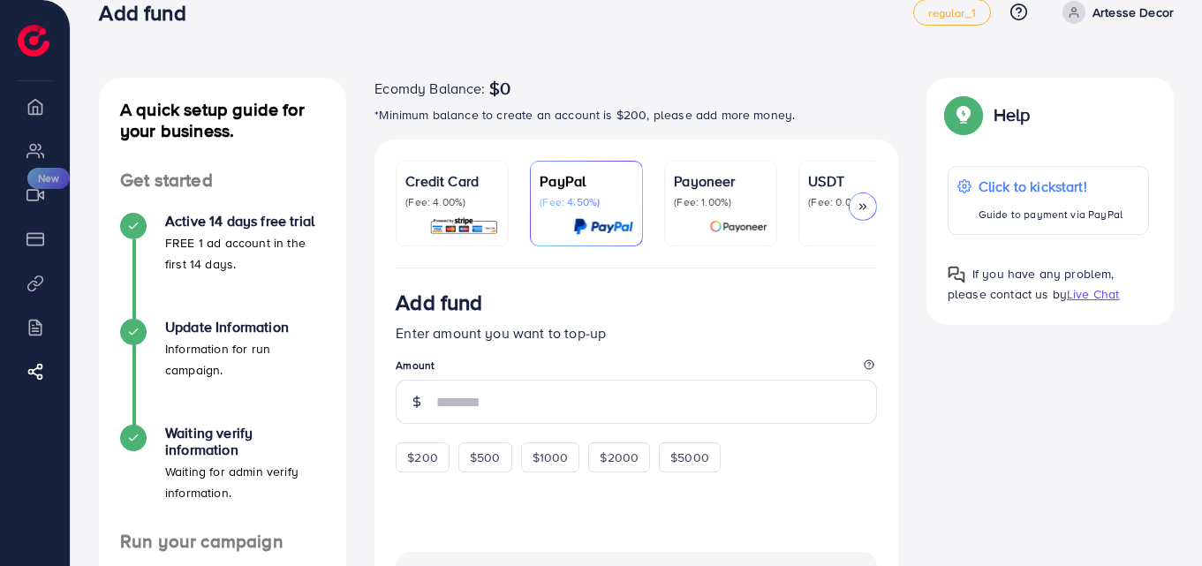
scroll to position [37, 0]
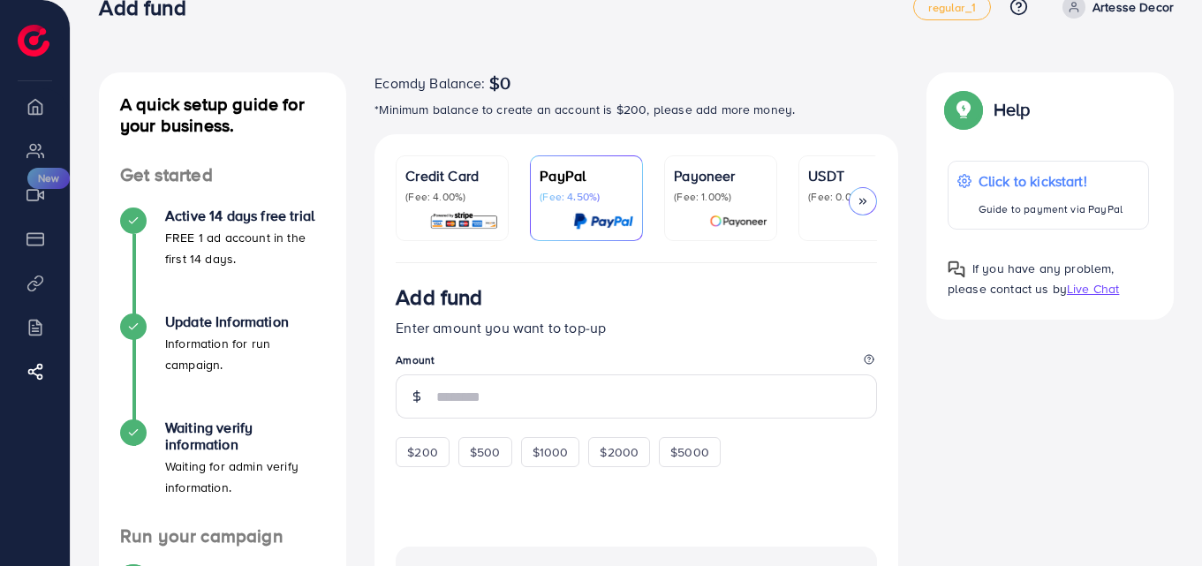
click at [449, 187] on div "Credit Card (Fee: 4.00%)" at bounding box center [452, 184] width 94 height 39
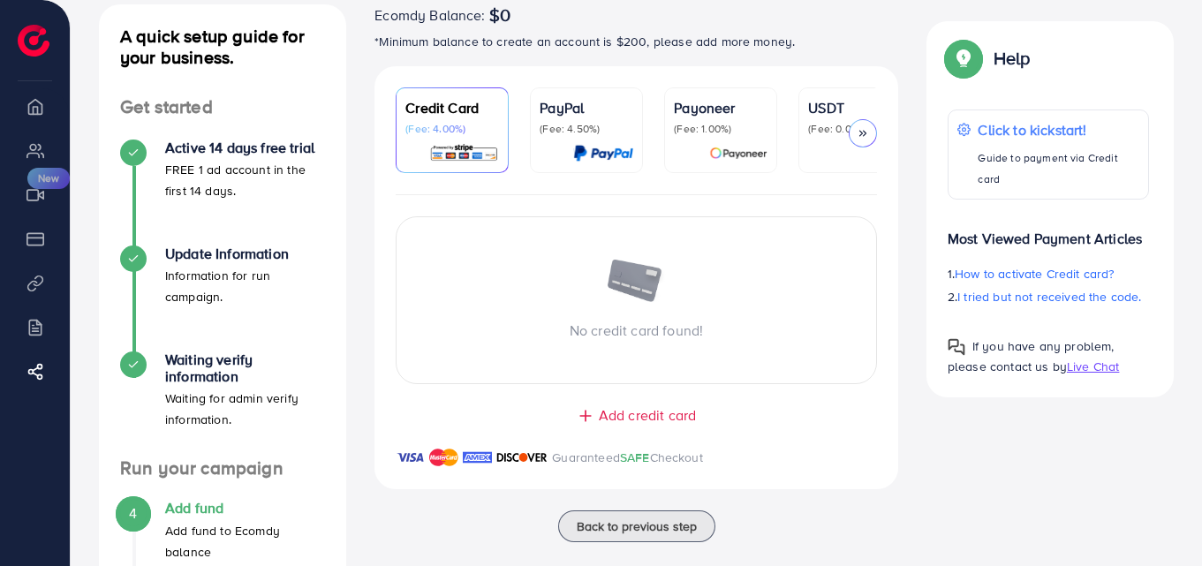
scroll to position [125, 0]
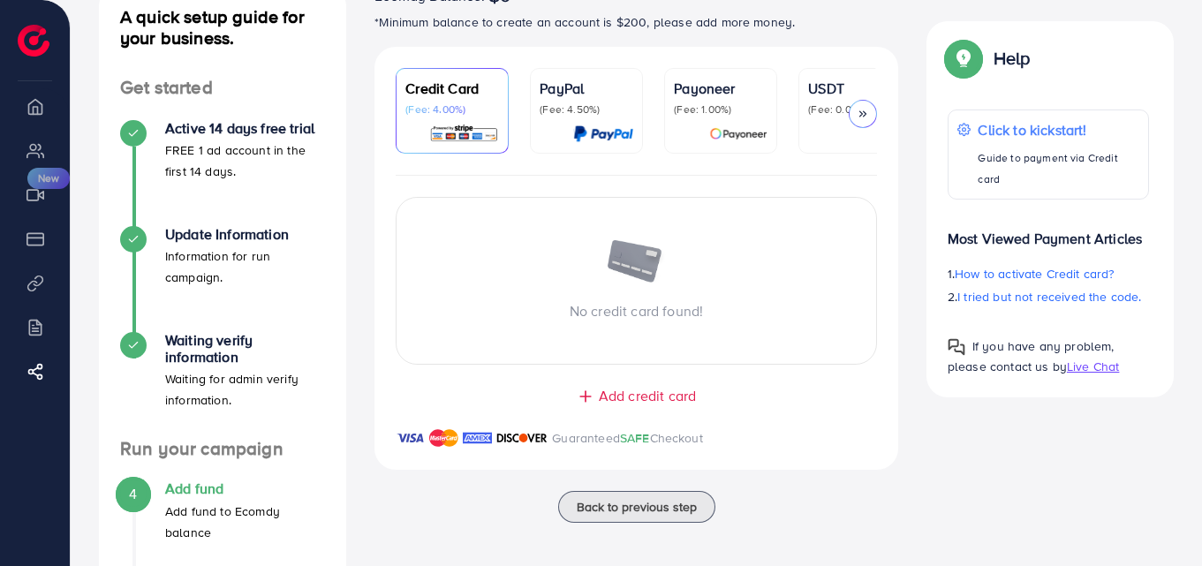
click at [626, 401] on span "Add credit card" at bounding box center [647, 396] width 97 height 20
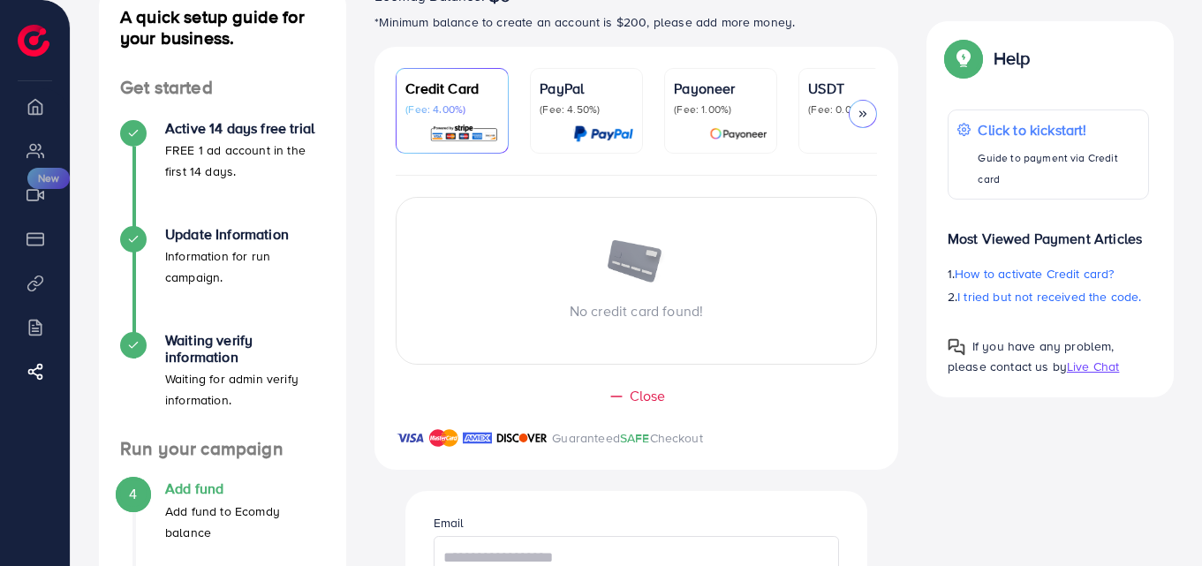
click at [561, 294] on div "No credit card found!" at bounding box center [637, 280] width 480 height 81
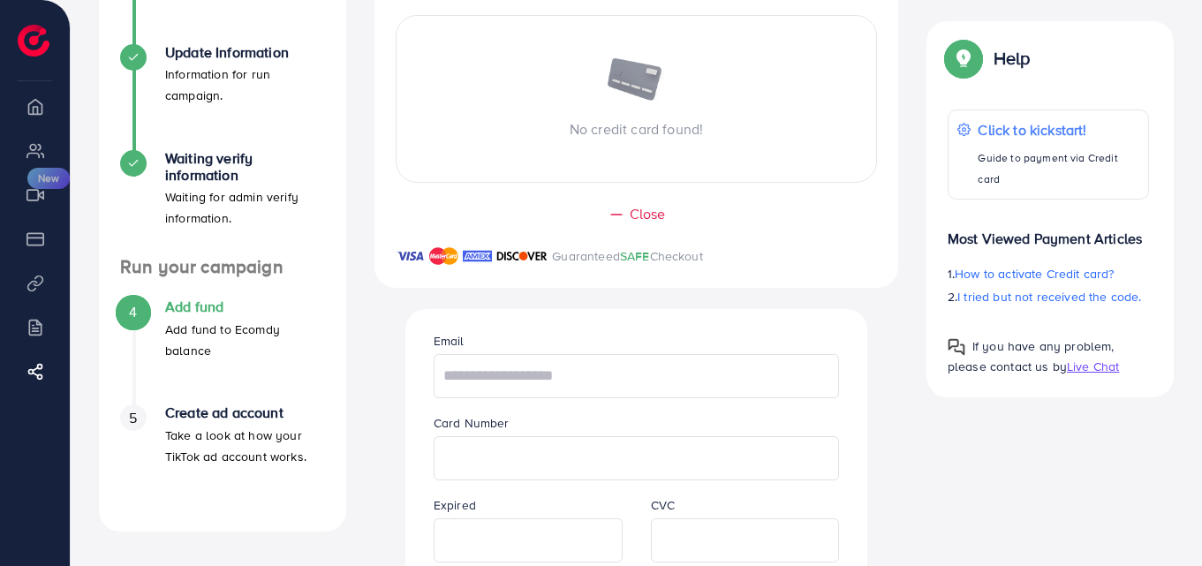
scroll to position [328, 0]
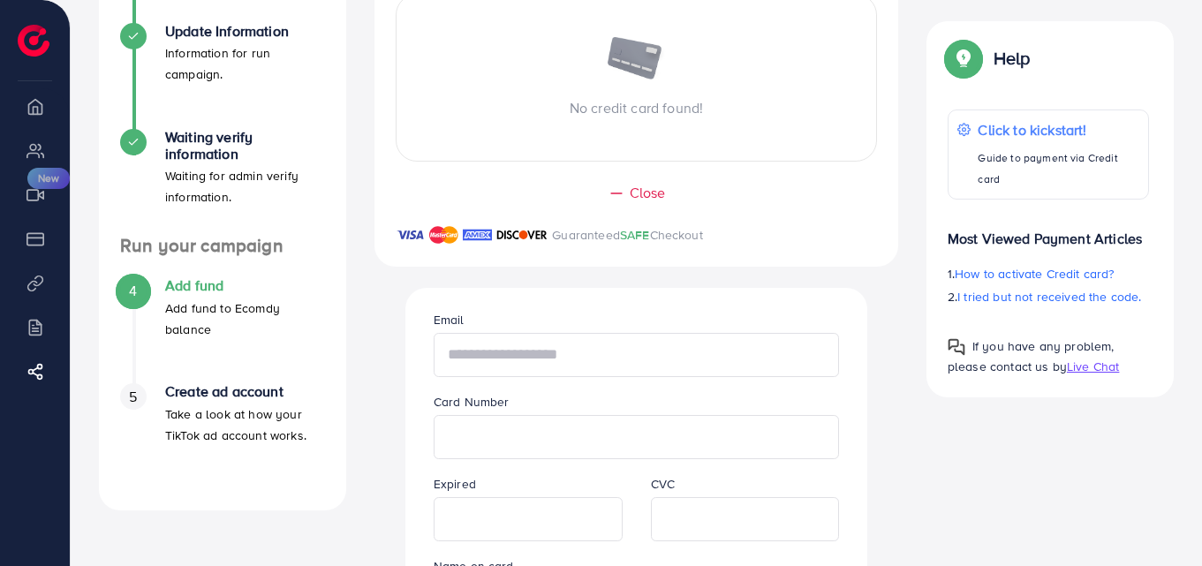
click at [612, 366] on input "text" at bounding box center [637, 355] width 406 height 44
type input "**********"
click at [409, 382] on div "**********" at bounding box center [636, 503] width 463 height 430
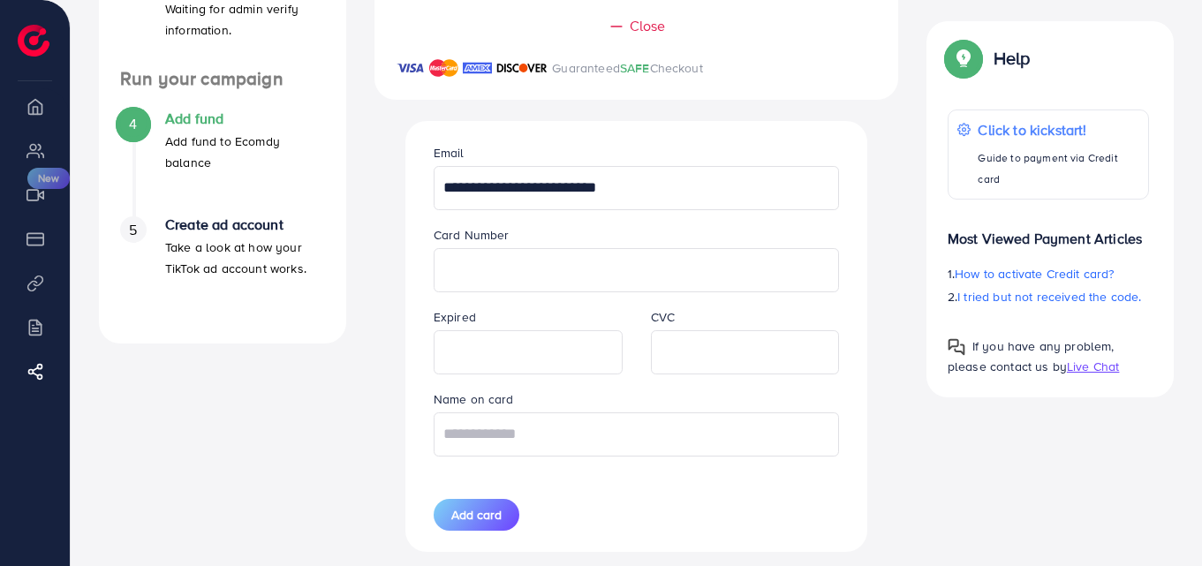
scroll to position [494, 0]
click at [379, 360] on div "**********" at bounding box center [637, 180] width 524 height 746
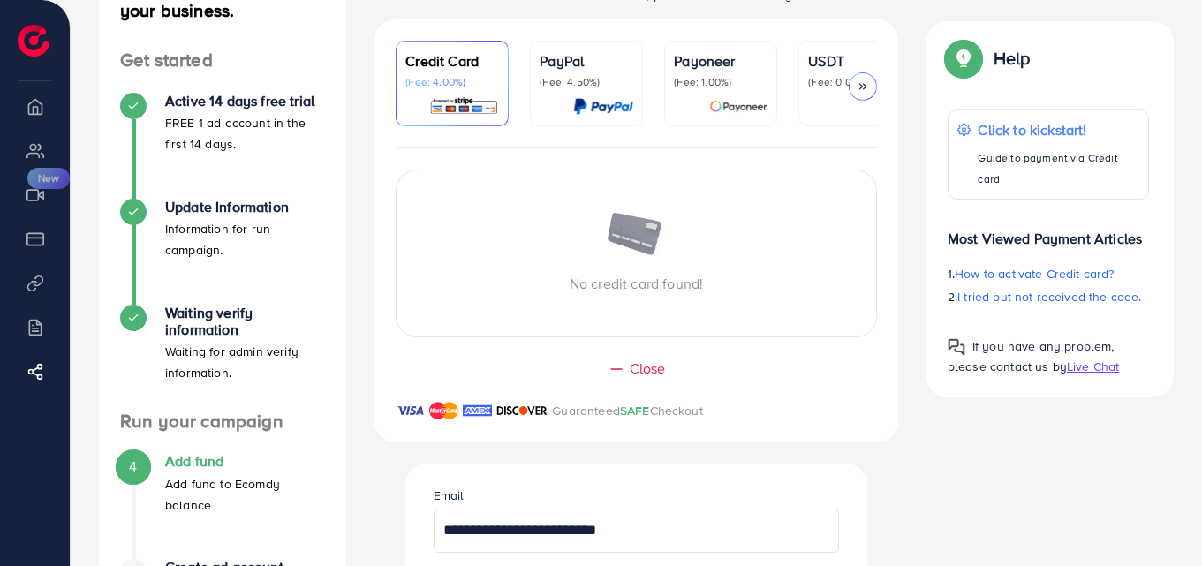
scroll to position [150, 0]
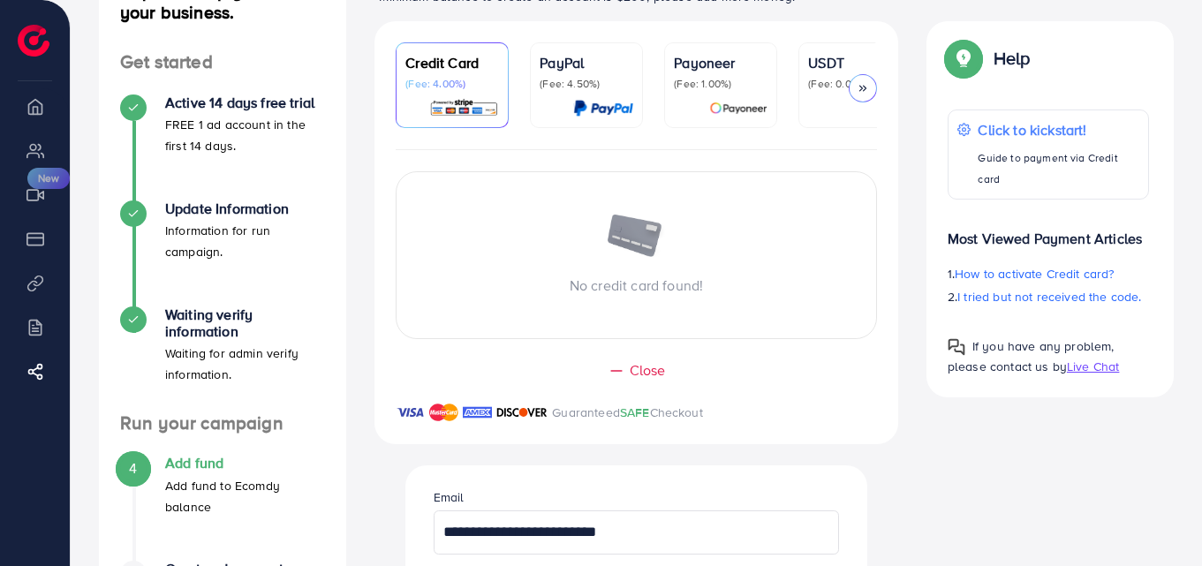
click at [573, 97] on div "PayPal (Fee: 4.50%)" at bounding box center [587, 85] width 94 height 66
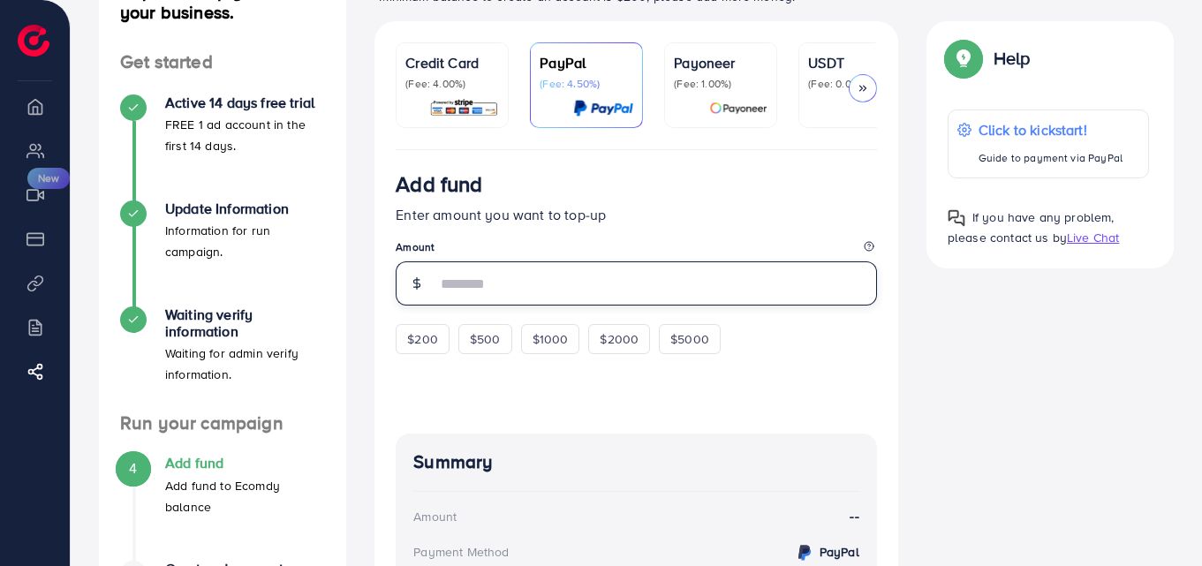
click at [510, 293] on input "number" at bounding box center [656, 283] width 441 height 44
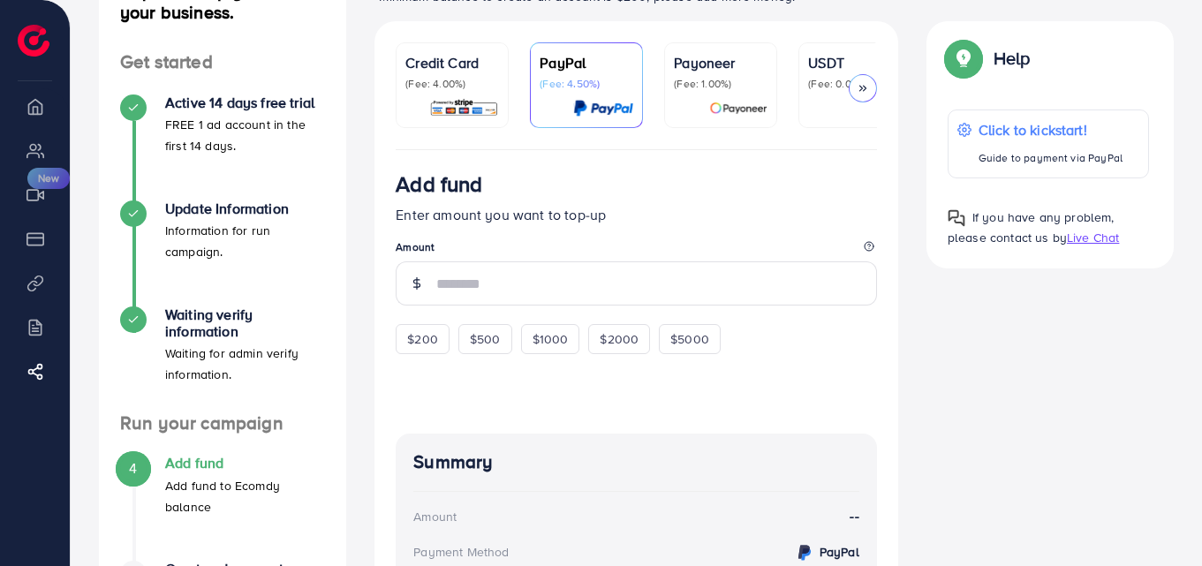
click at [360, 402] on div "**********" at bounding box center [636, 394] width 552 height 746
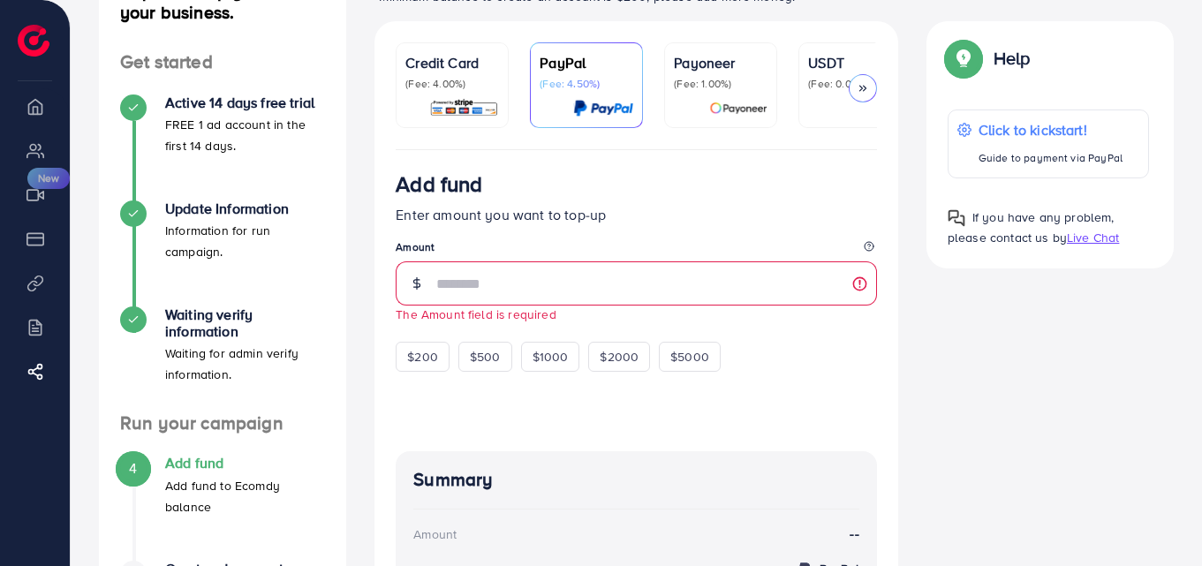
click at [360, 402] on div "**********" at bounding box center [636, 402] width 552 height 763
click at [730, 92] on div "Payoneer (Fee: 1.00%)" at bounding box center [721, 85] width 94 height 66
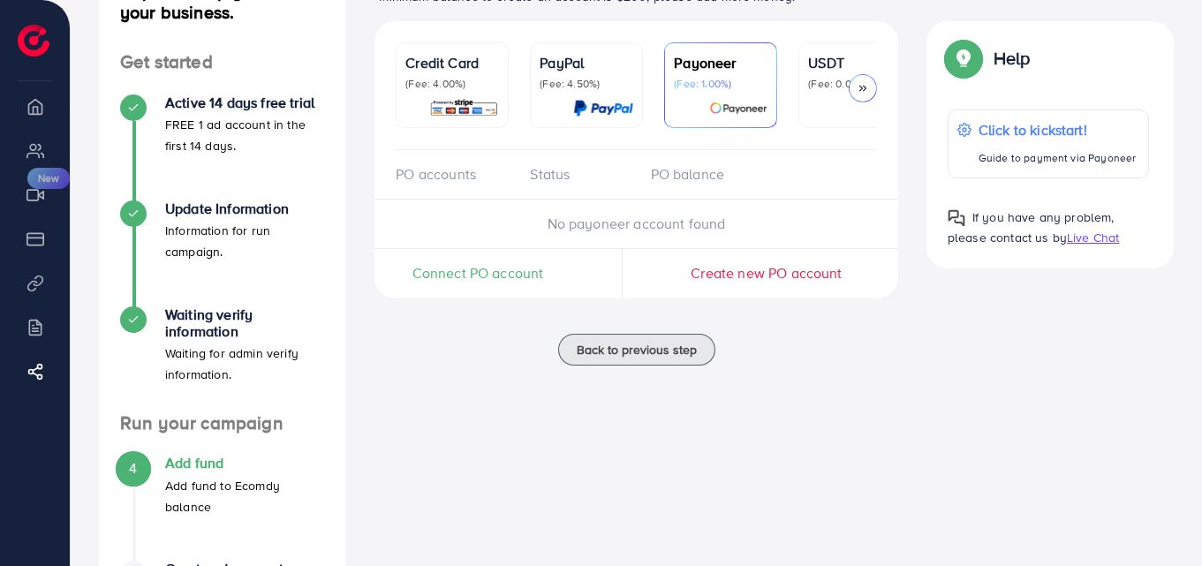
click at [814, 100] on div at bounding box center [855, 108] width 94 height 20
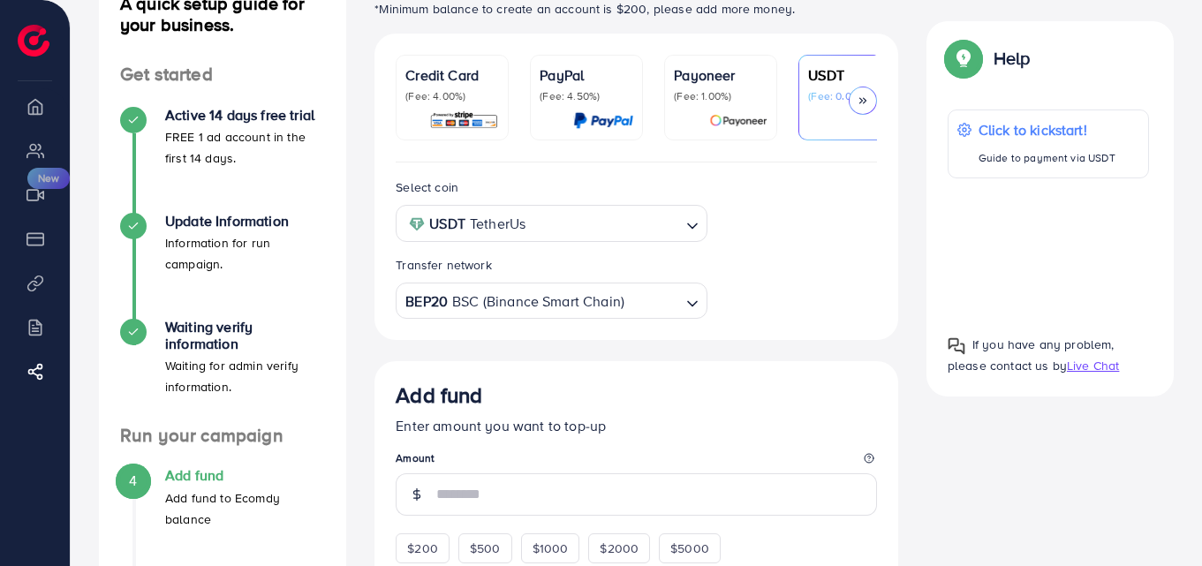
scroll to position [130, 0]
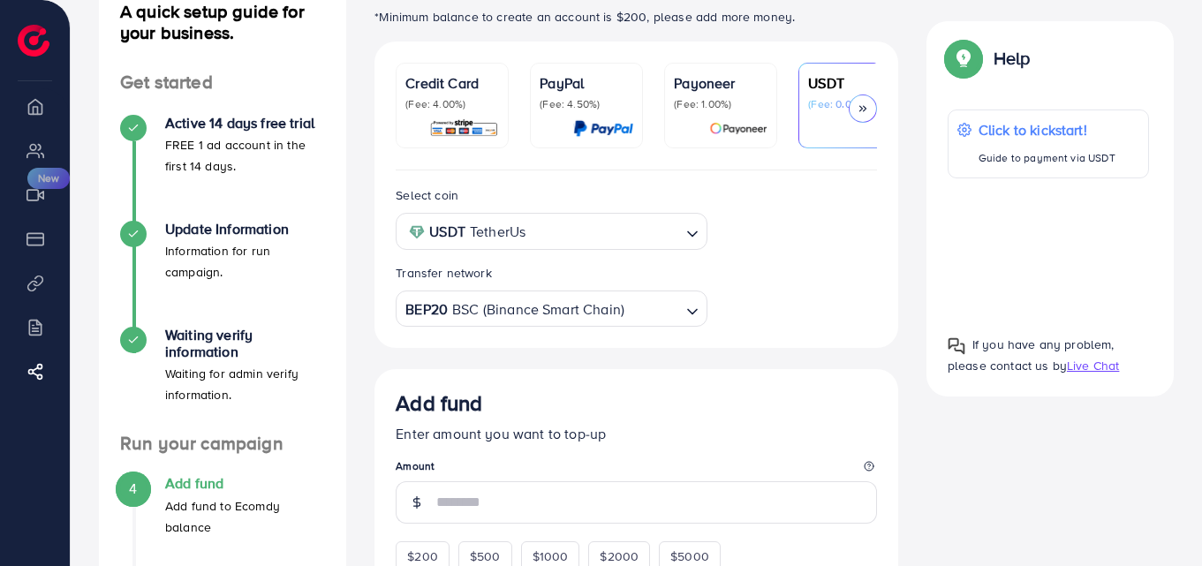
click at [852, 104] on div at bounding box center [863, 109] width 28 height 28
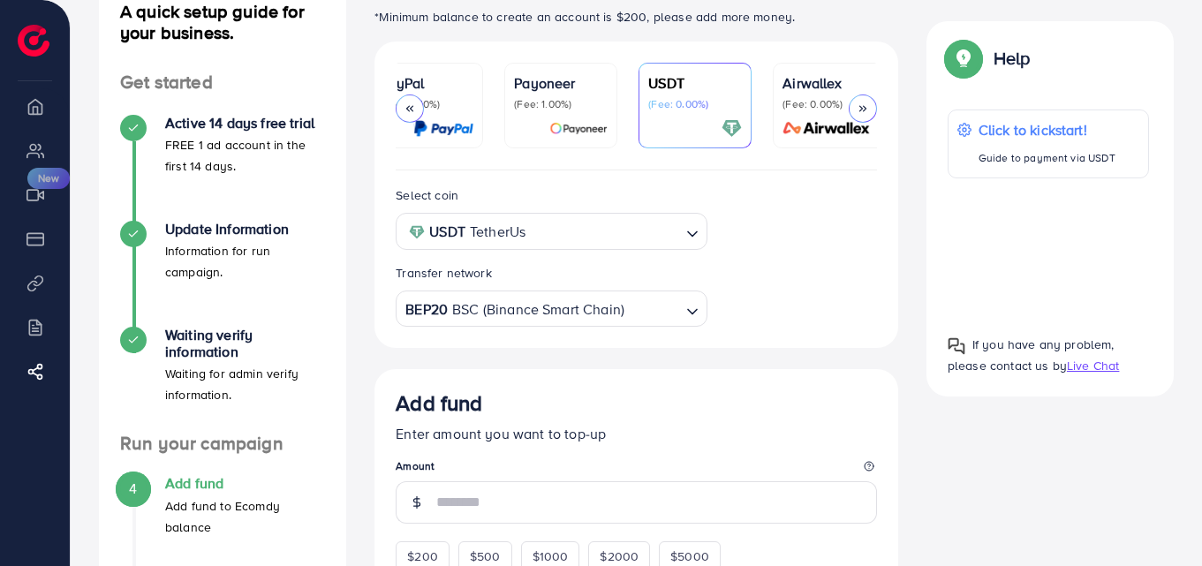
scroll to position [0, 169]
click at [409, 114] on icon at bounding box center [410, 108] width 12 height 12
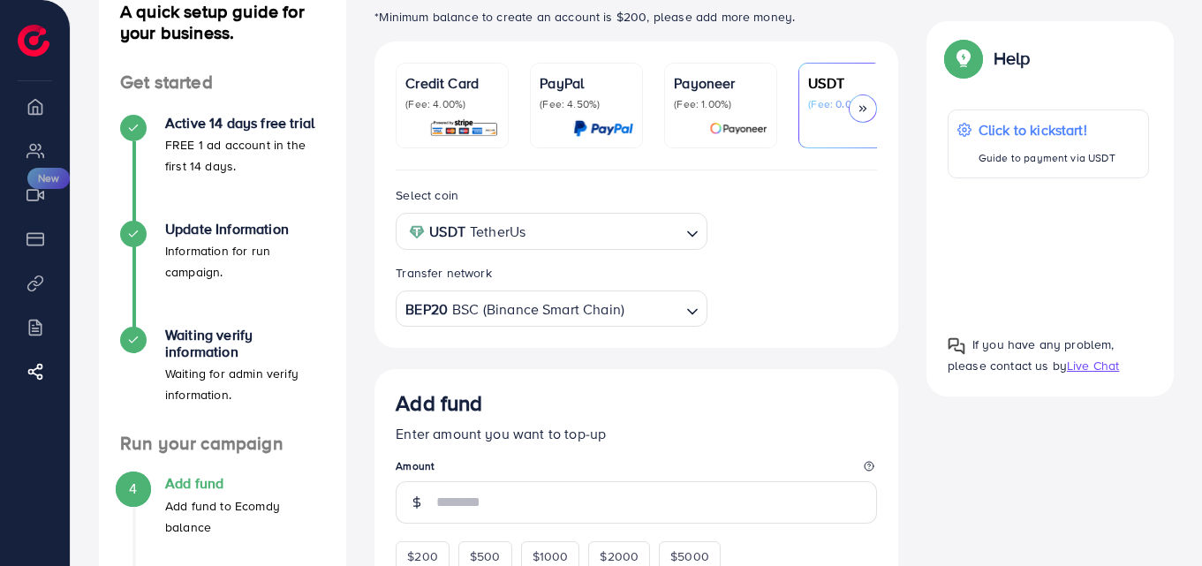
click at [444, 99] on p "(Fee: 4.00%)" at bounding box center [452, 104] width 94 height 14
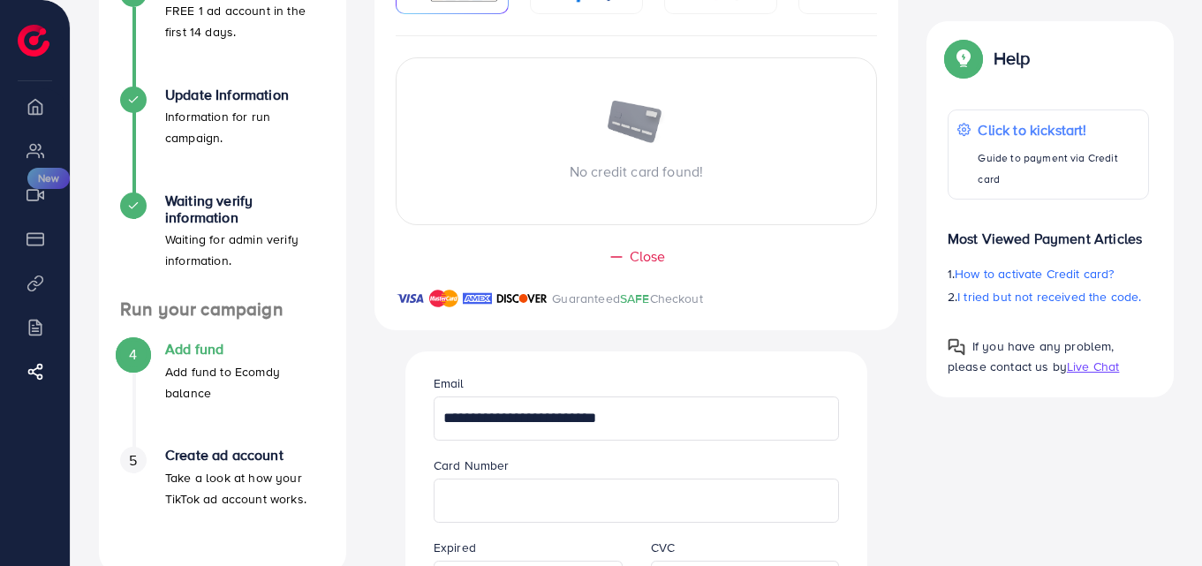
scroll to position [304, 0]
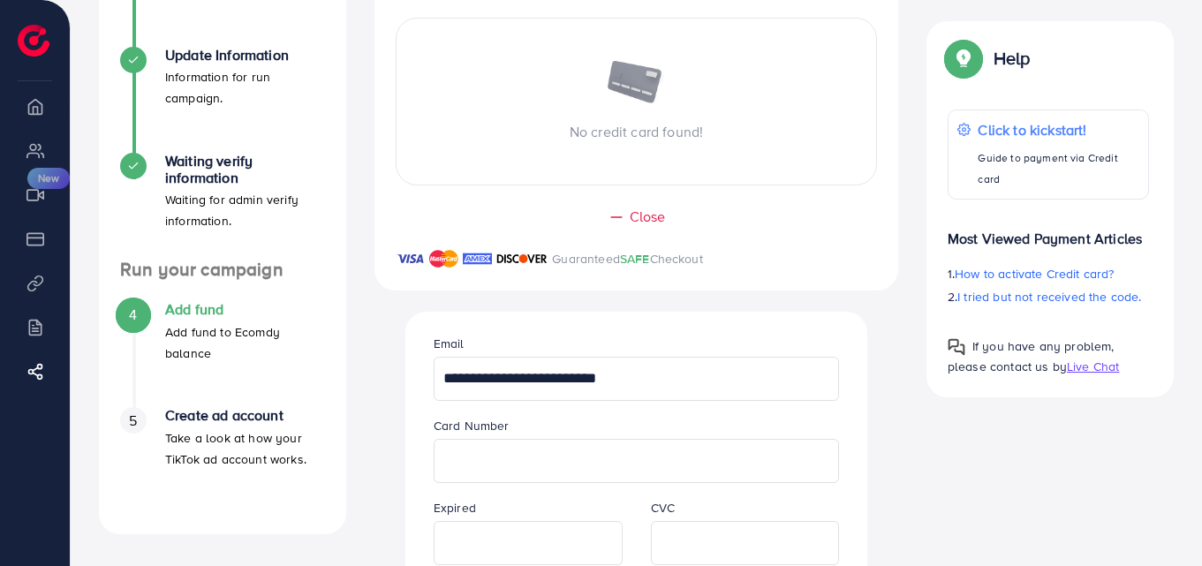
click at [633, 227] on span "Close" at bounding box center [648, 217] width 36 height 20
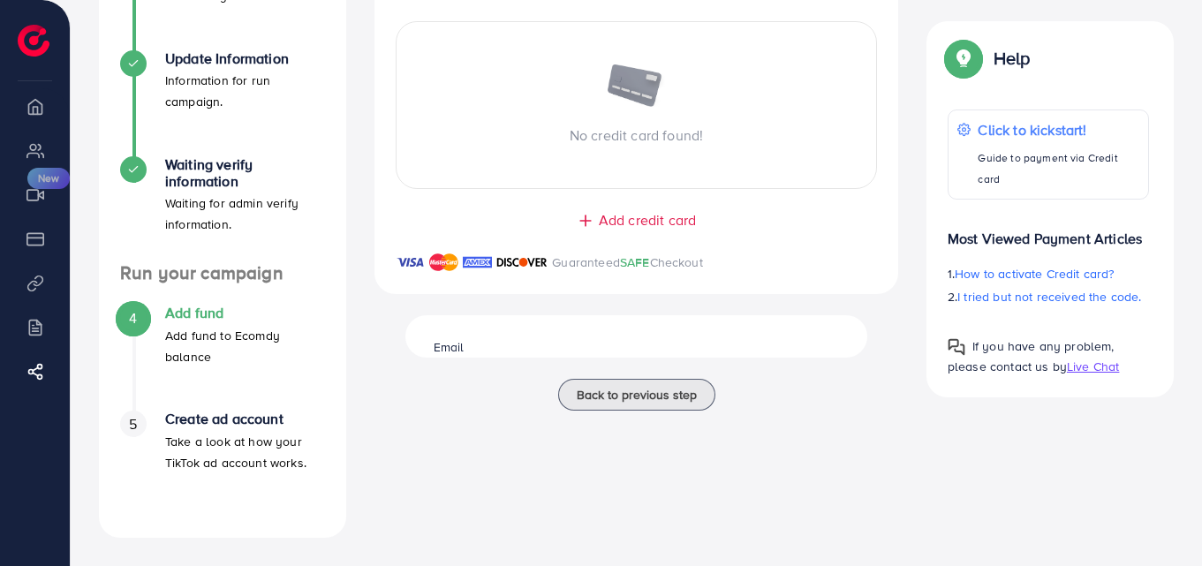
scroll to position [300, 0]
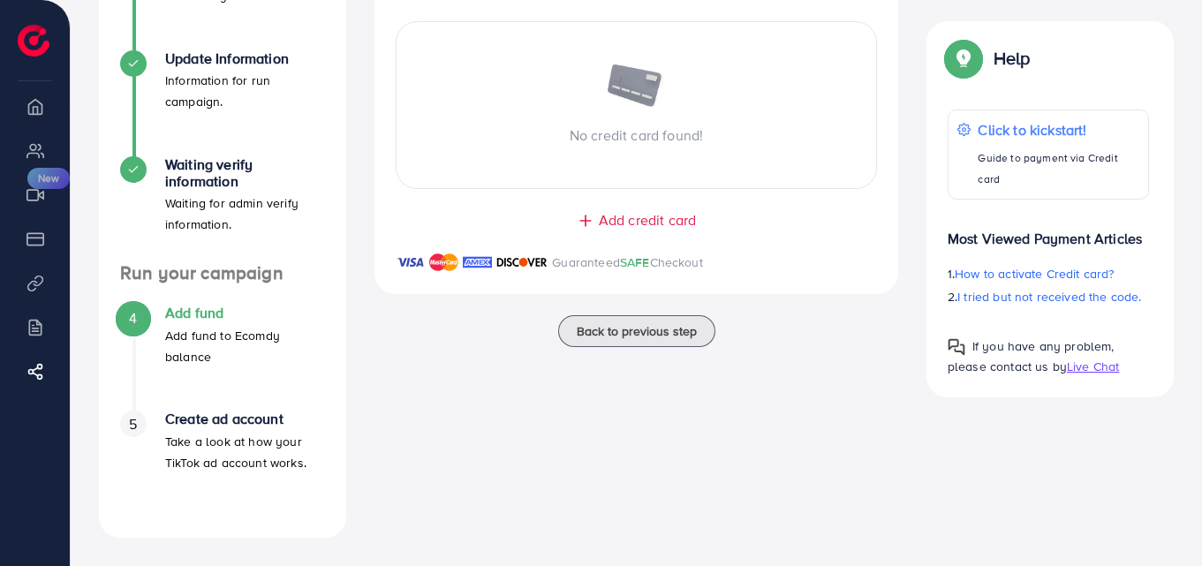
click at [622, 223] on span "Add credit card" at bounding box center [647, 220] width 97 height 20
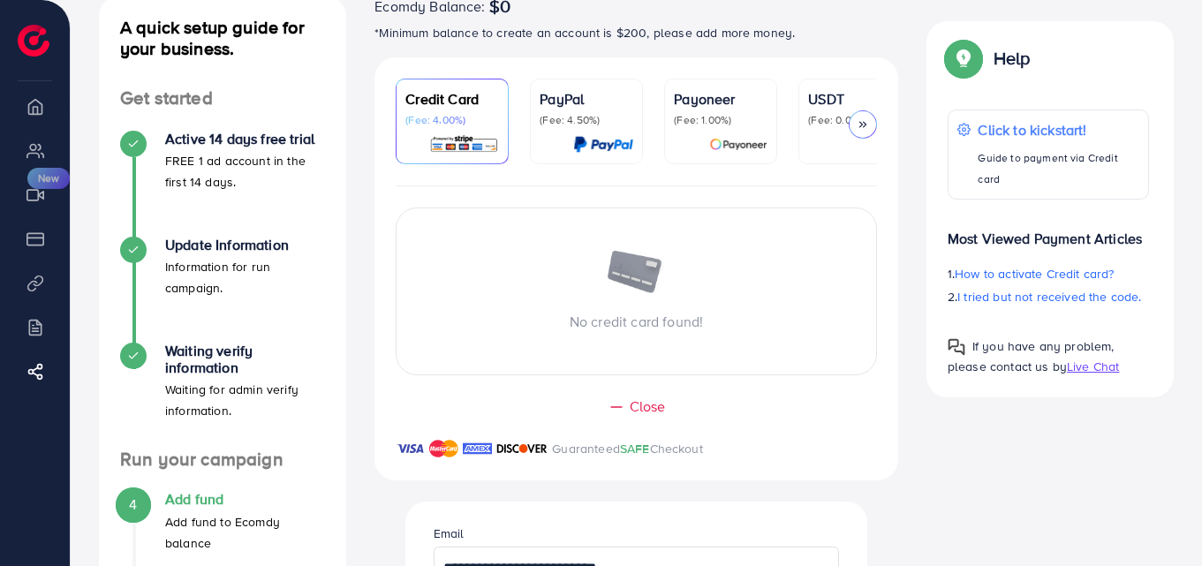
scroll to position [113, 0]
click at [865, 127] on polyline at bounding box center [864, 125] width 3 height 5
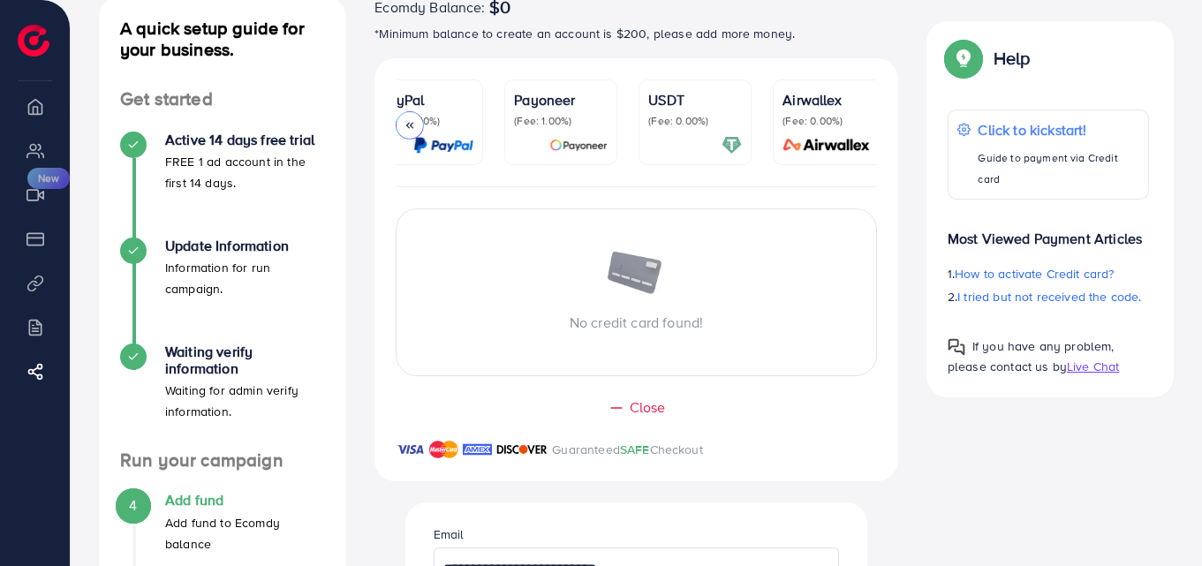
scroll to position [0, 169]
click at [724, 148] on img at bounding box center [723, 145] width 20 height 20
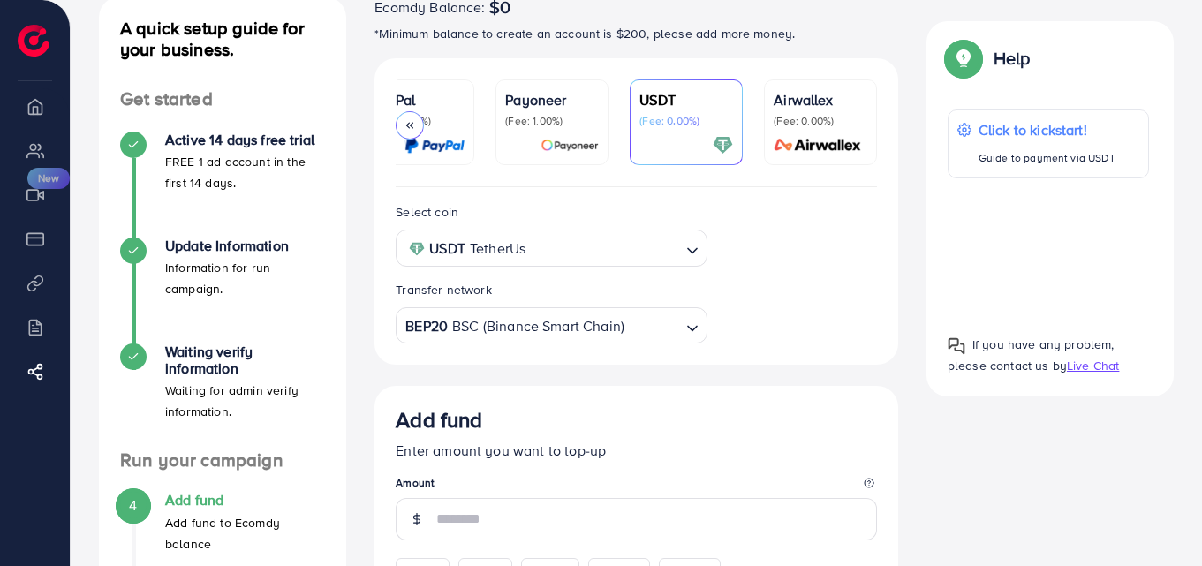
click at [602, 247] on input "Search for option" at bounding box center [605, 248] width 148 height 27
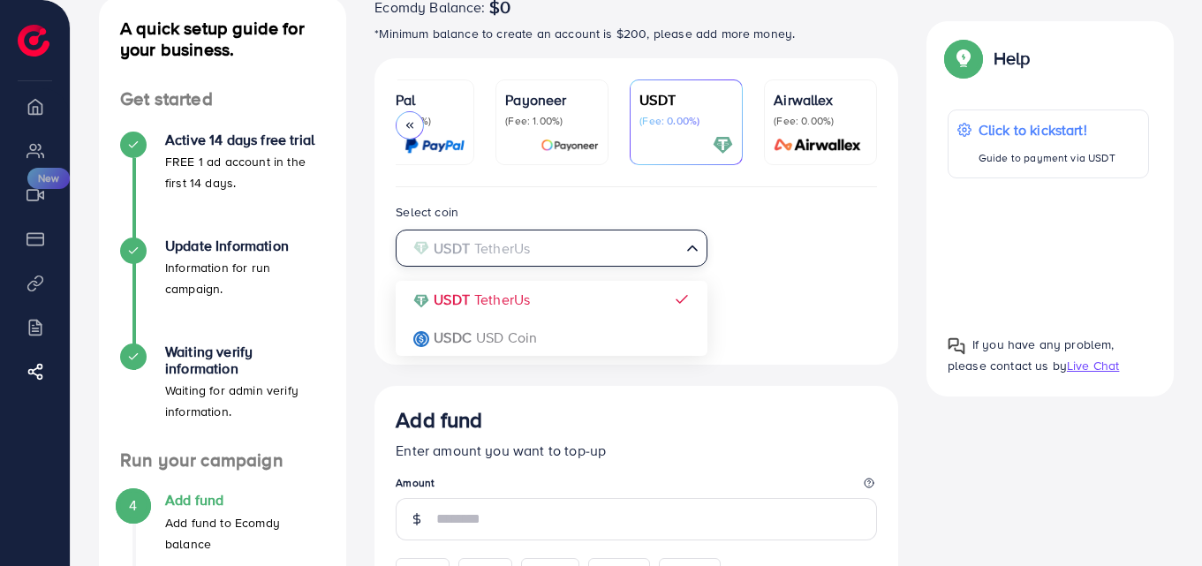
click at [607, 253] on input "Search for option" at bounding box center [541, 248] width 275 height 27
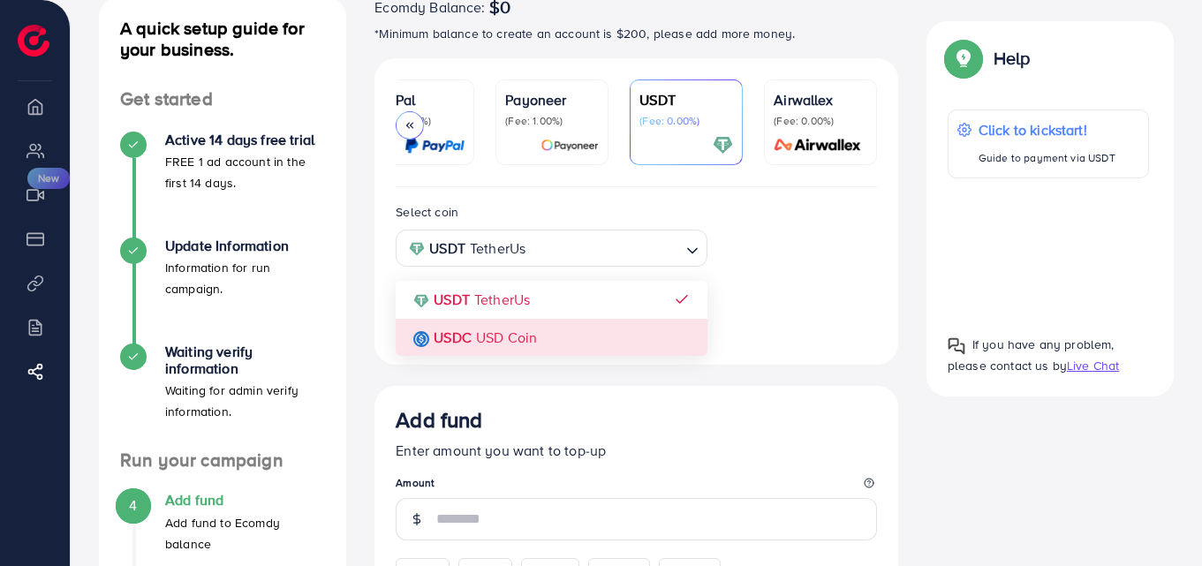
click at [814, 323] on div "Select coin USDT TetherUs Loading... USDT TetherUs USDC USD Coin Transfer netwo…" at bounding box center [637, 272] width 510 height 142
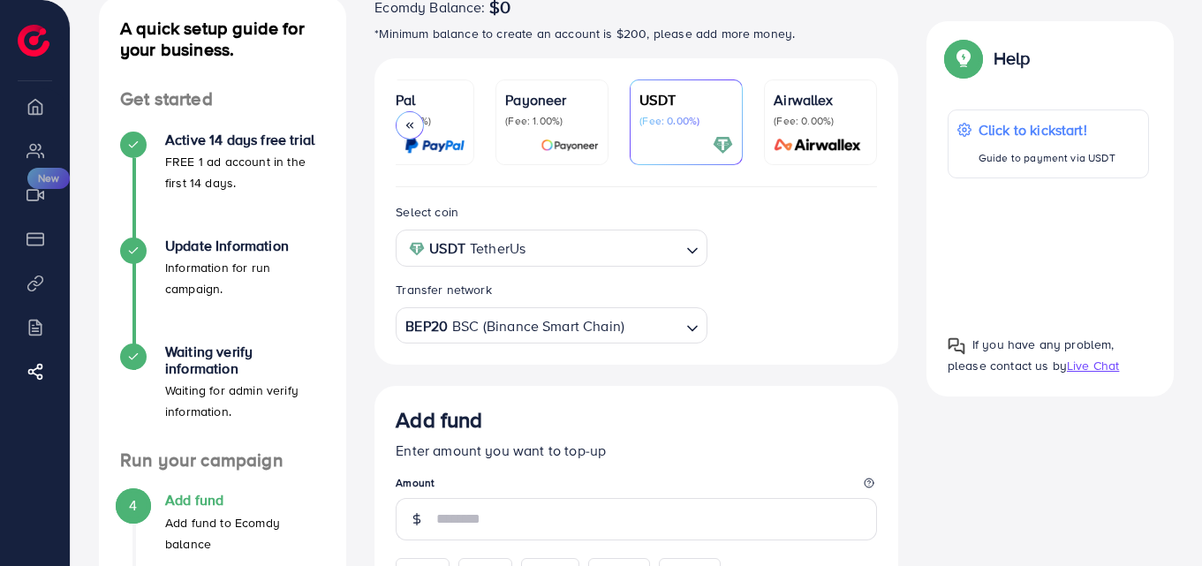
click at [681, 344] on div "BEP20 BSC (Binance Smart Chain) Loading..." at bounding box center [551, 325] width 311 height 36
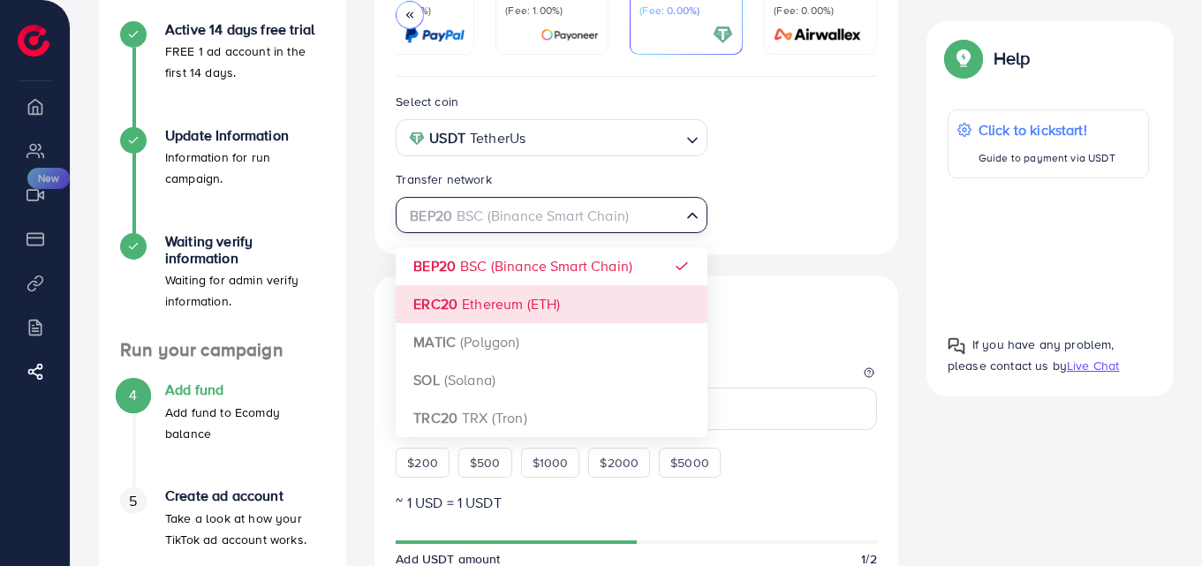
scroll to position [224, 0]
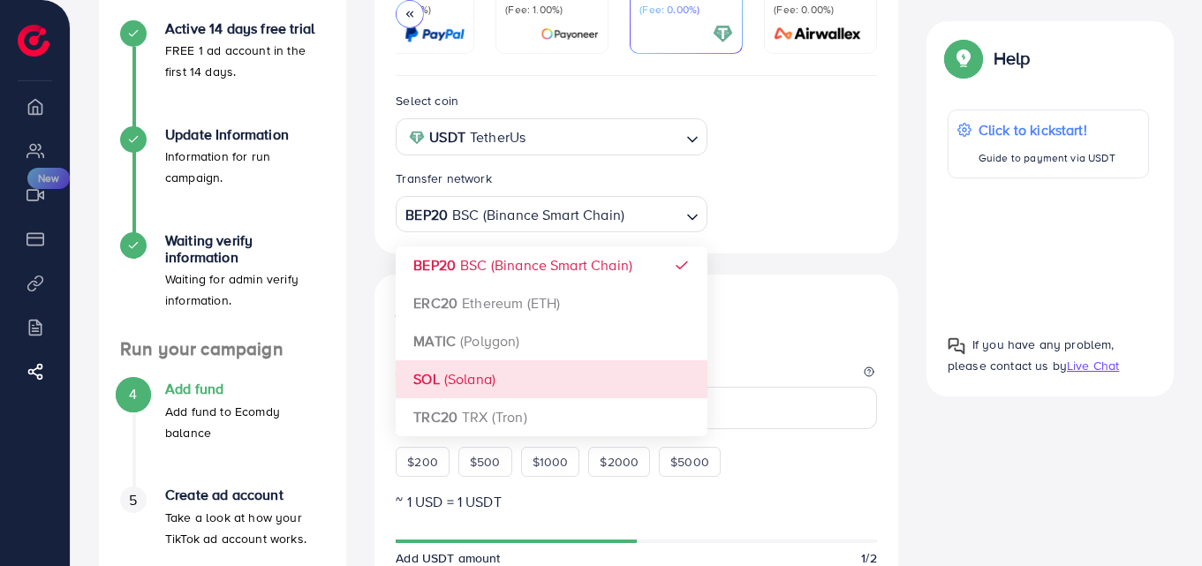
click at [813, 232] on div "Select coin USDT TetherUs Loading... Transfer network BEP20 BSC (Binance Smart …" at bounding box center [637, 161] width 510 height 142
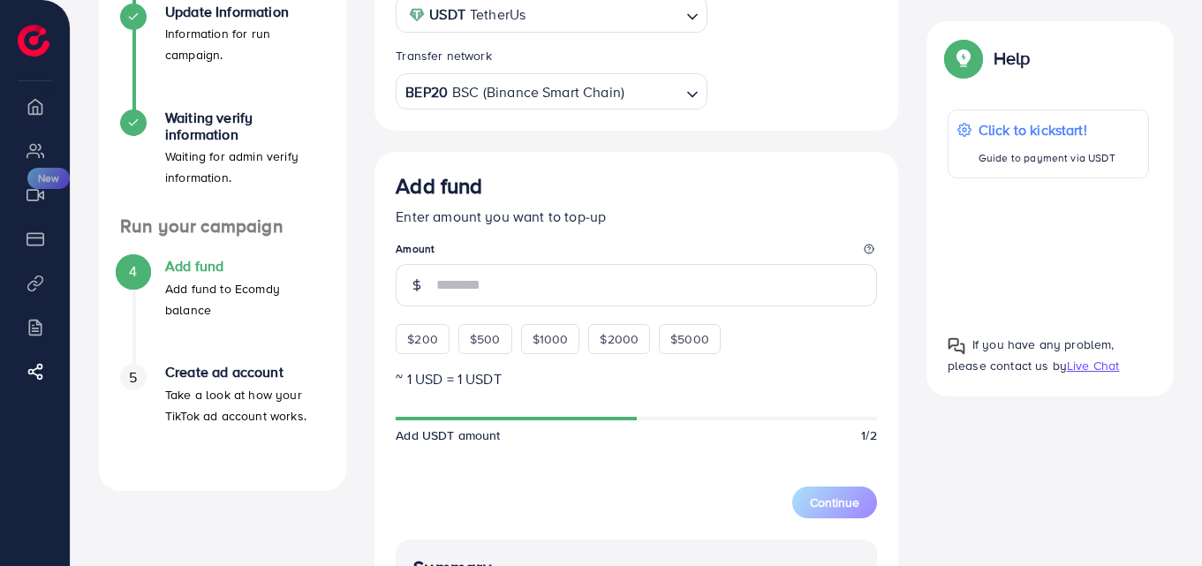
scroll to position [379, 0]
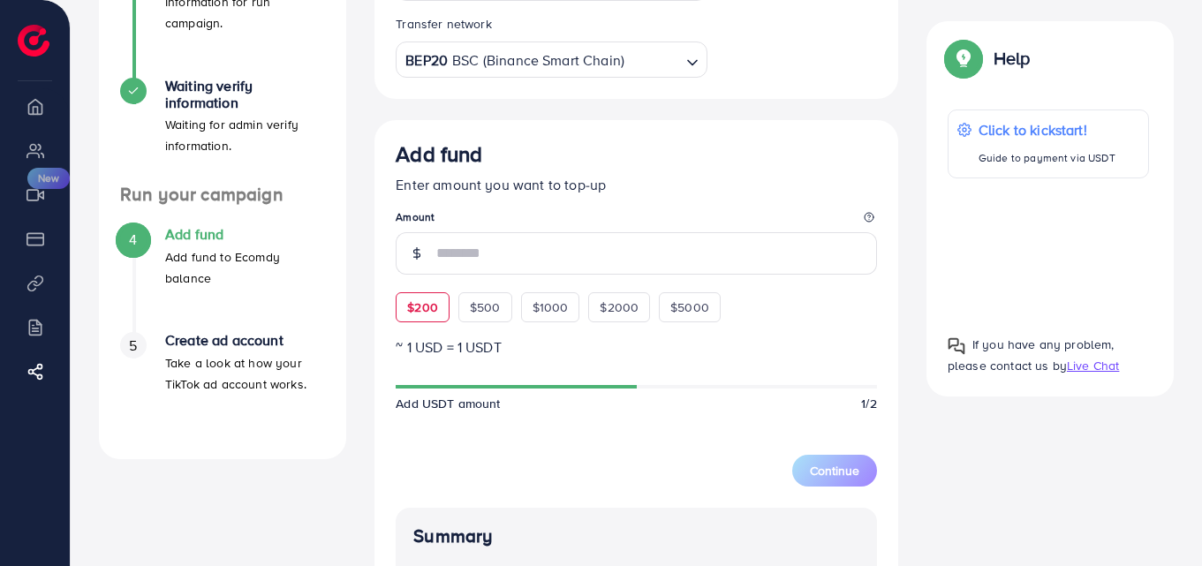
click at [441, 319] on div "$200" at bounding box center [423, 307] width 54 height 30
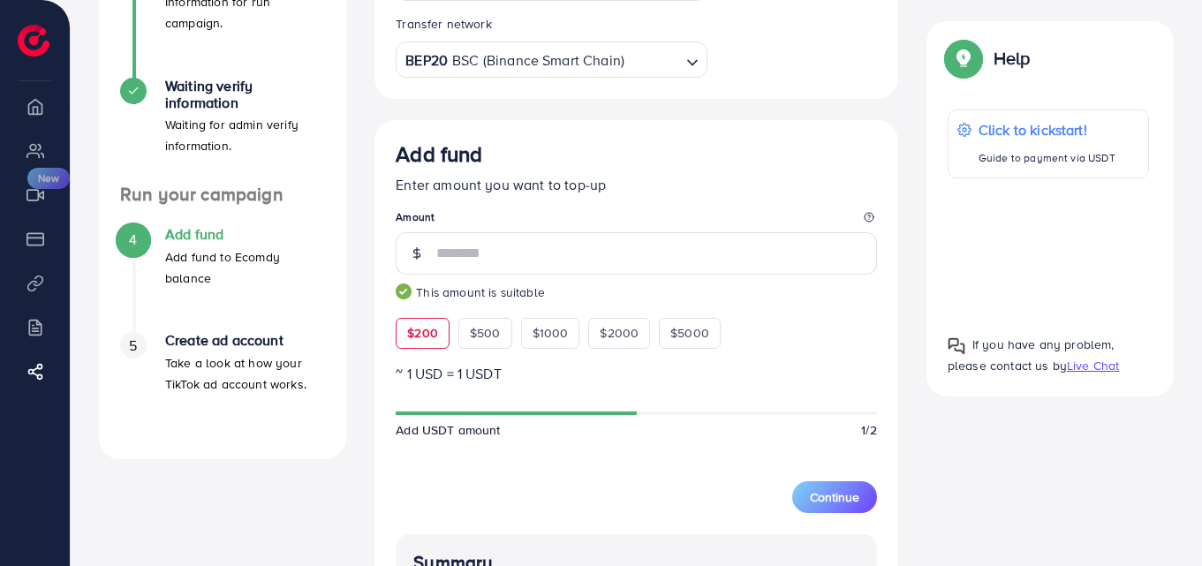
click at [418, 342] on span "$200" at bounding box center [422, 333] width 31 height 18
click at [362, 360] on div "**********" at bounding box center [636, 368] width 552 height 1153
click at [405, 299] on img at bounding box center [404, 292] width 16 height 16
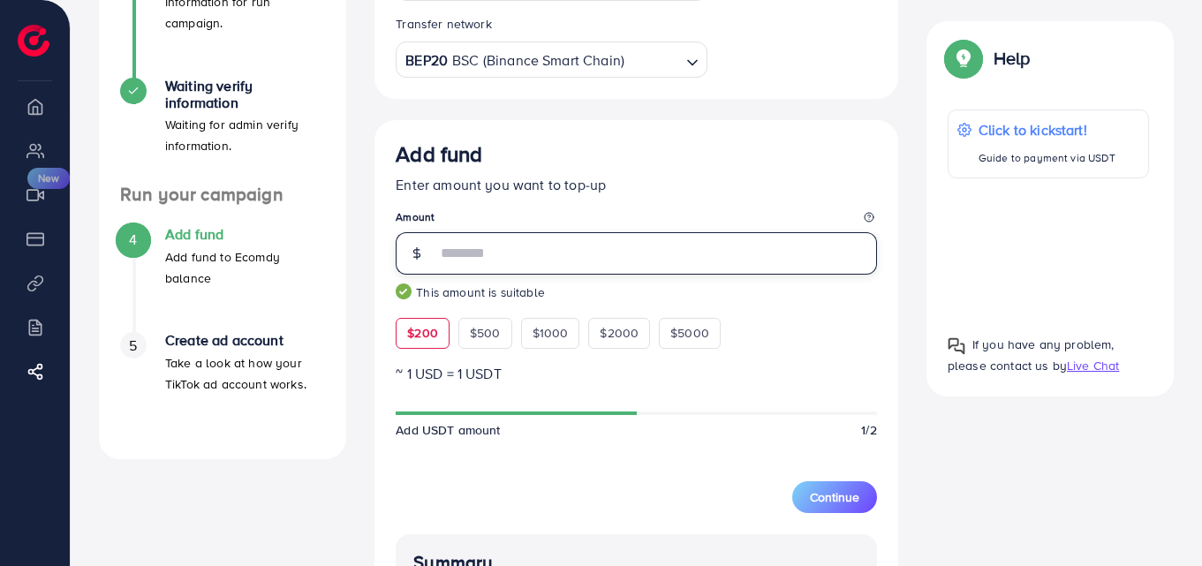
click at [452, 272] on input "***" at bounding box center [656, 253] width 441 height 42
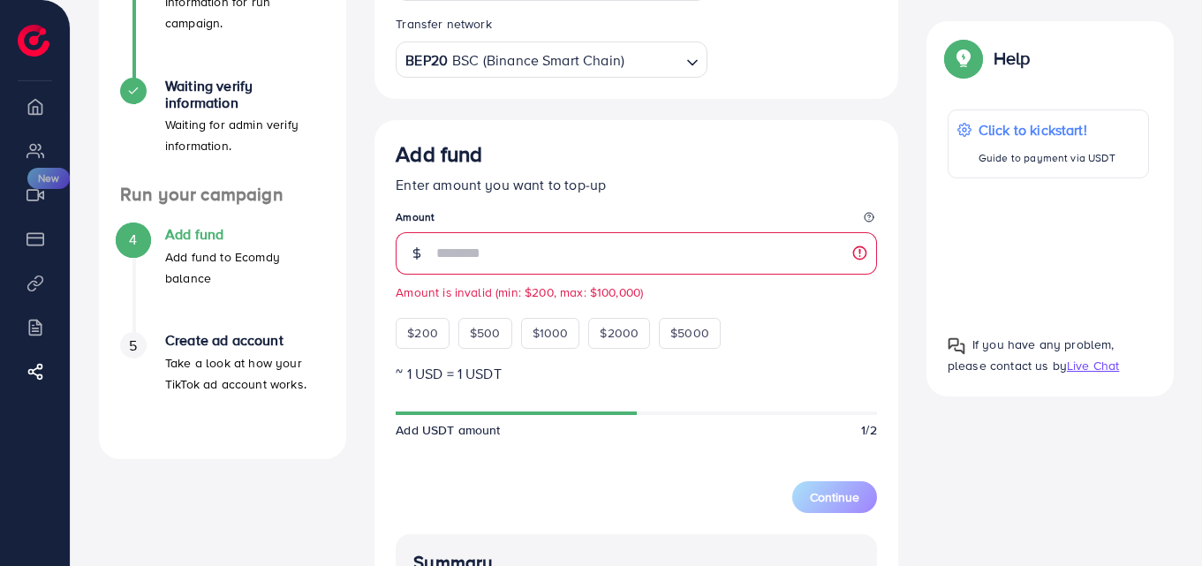
click at [388, 303] on div "Add fund Enter amount you want to top-up Amount ** Amount is invalid (min: $200…" at bounding box center [637, 513] width 524 height 787
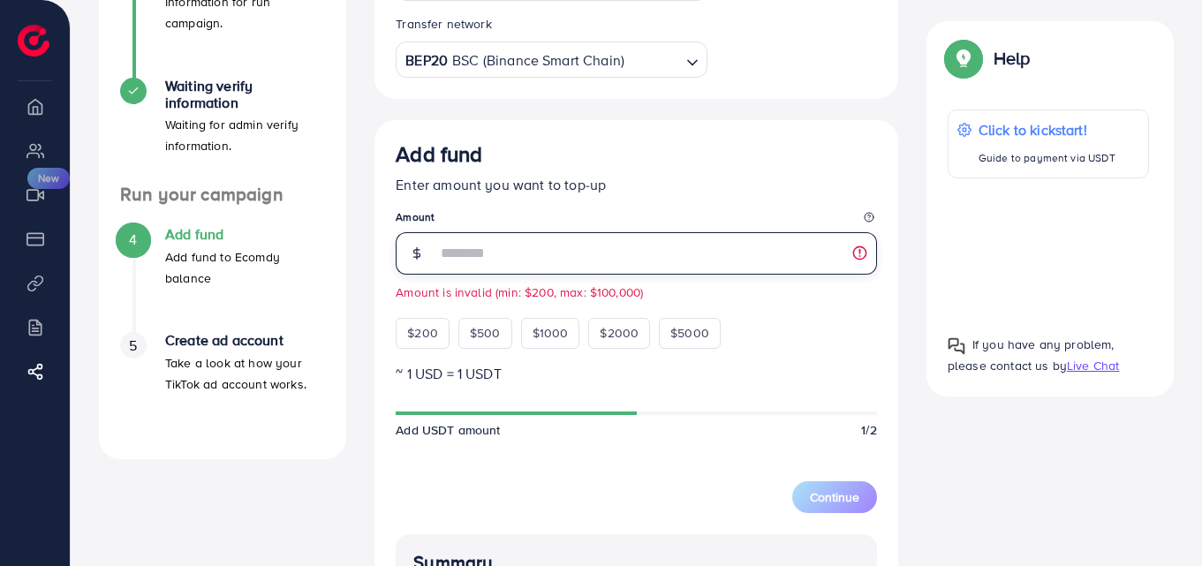
click at [477, 252] on input "**" at bounding box center [656, 253] width 441 height 42
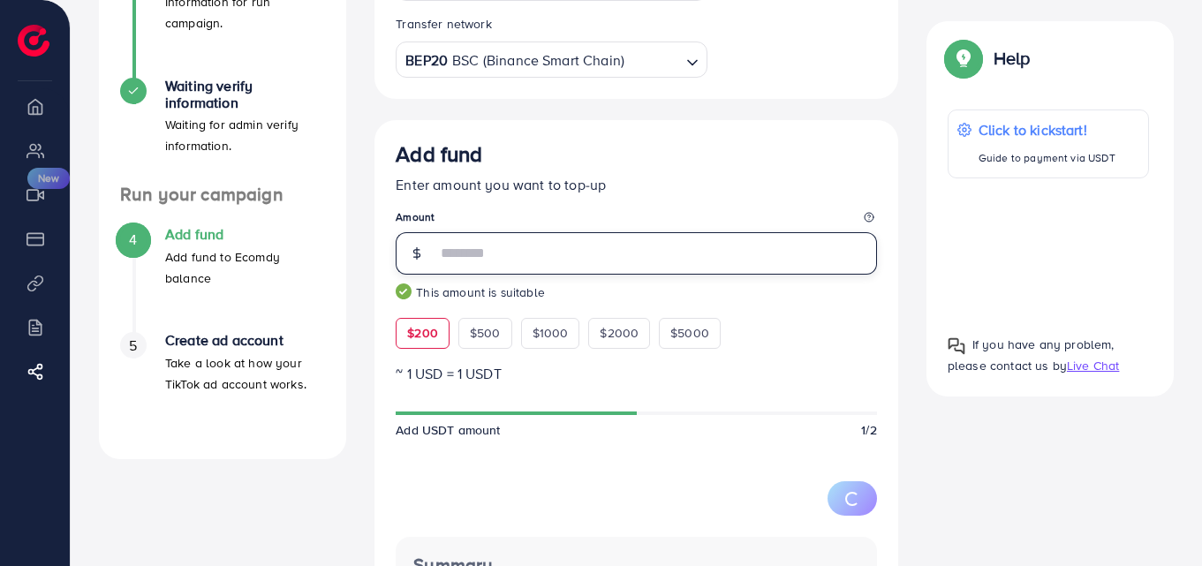
type input "***"
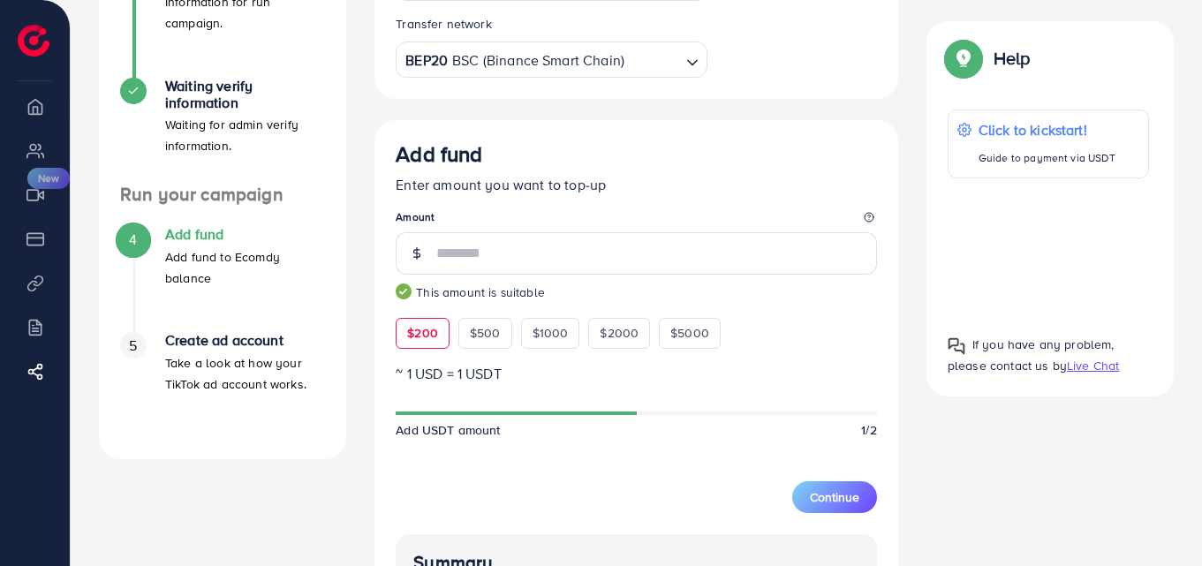
click at [369, 324] on div "**********" at bounding box center [636, 367] width 552 height 1150
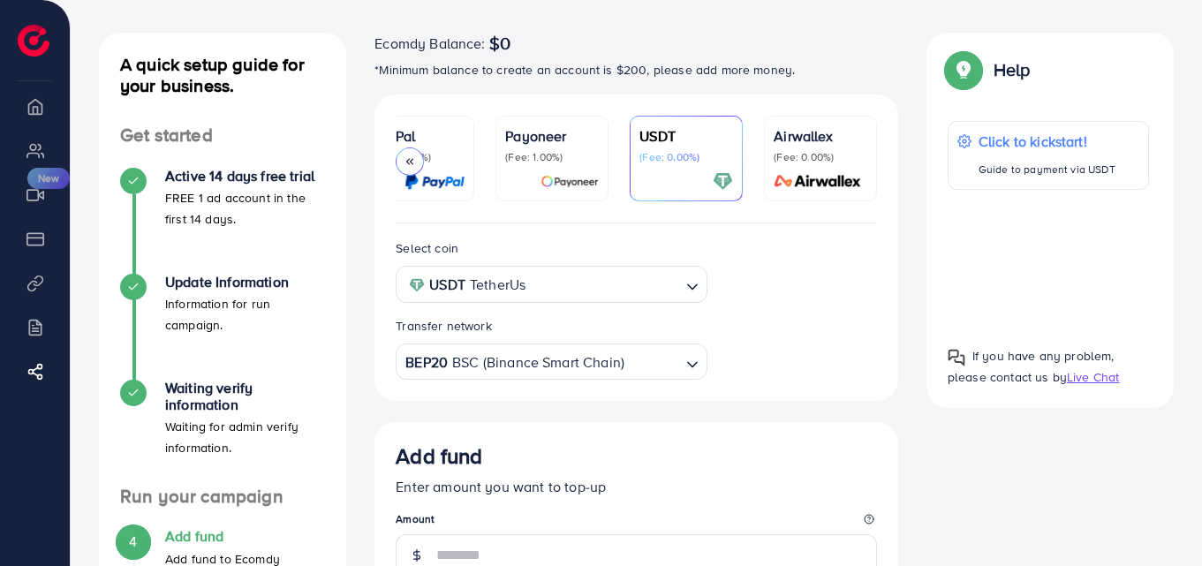
scroll to position [60, 0]
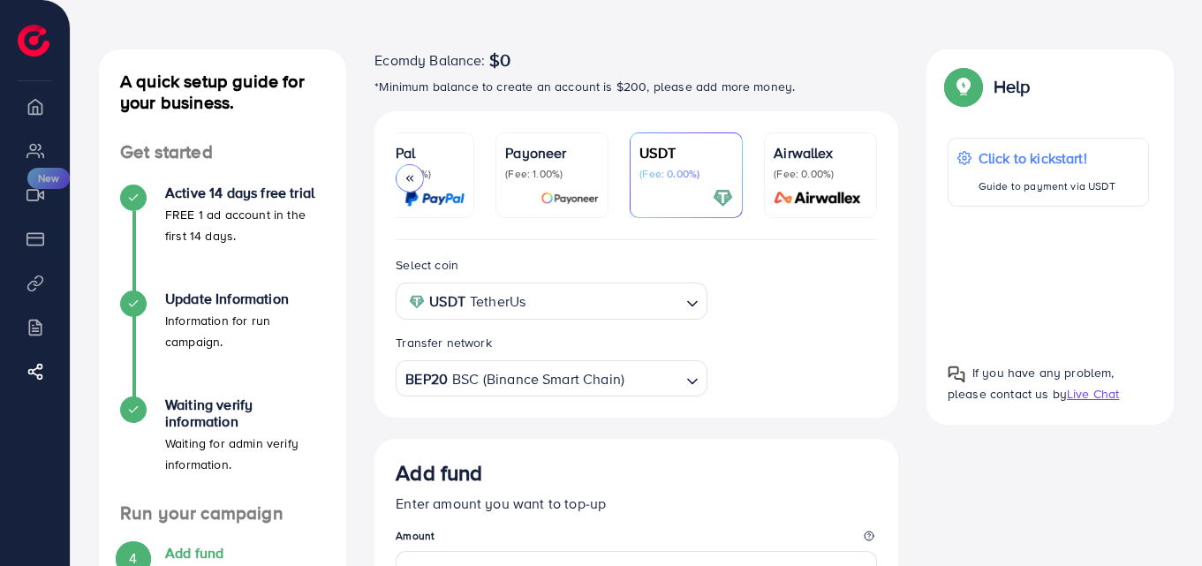
click at [413, 170] on div at bounding box center [410, 178] width 28 height 28
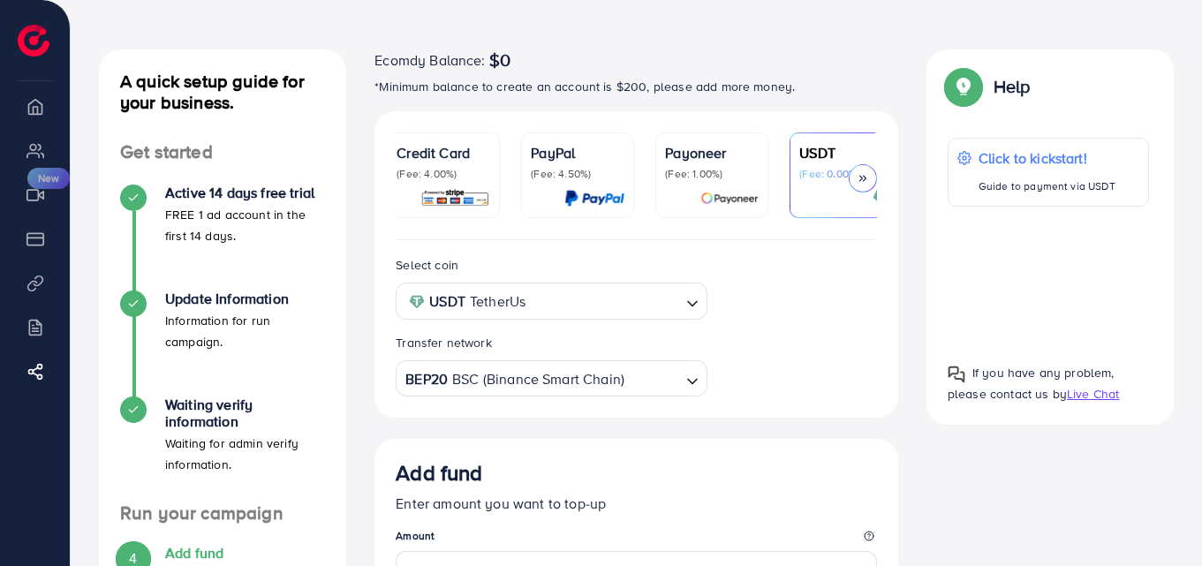
scroll to position [0, 0]
click at [436, 170] on p "(Fee: 4.00%)" at bounding box center [452, 174] width 94 height 14
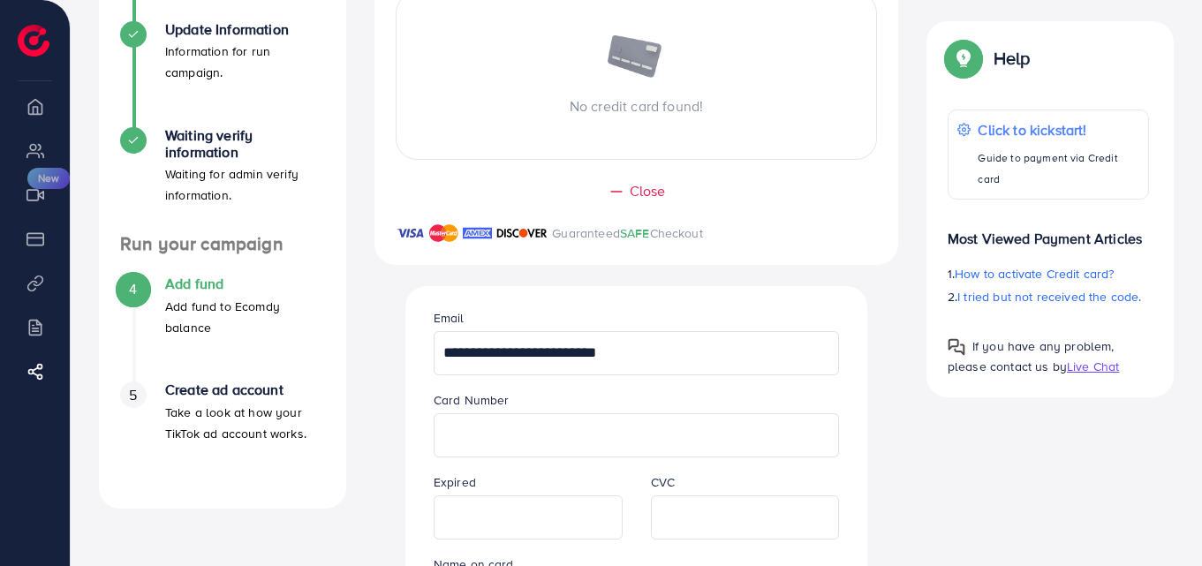
scroll to position [372, 0]
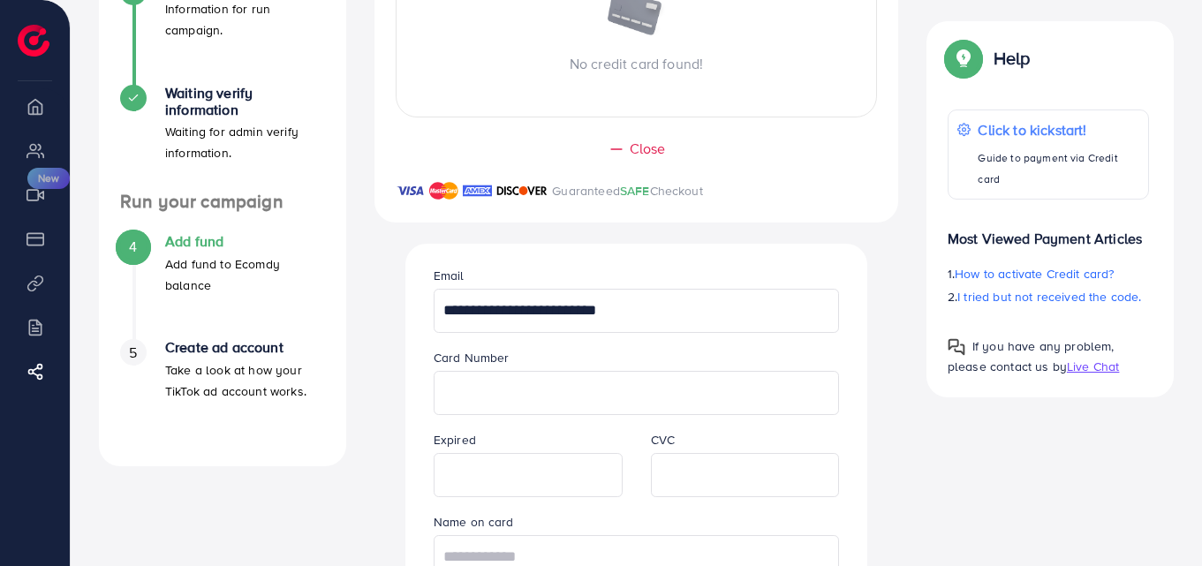
click at [661, 488] on iframe at bounding box center [746, 475] width 170 height 39
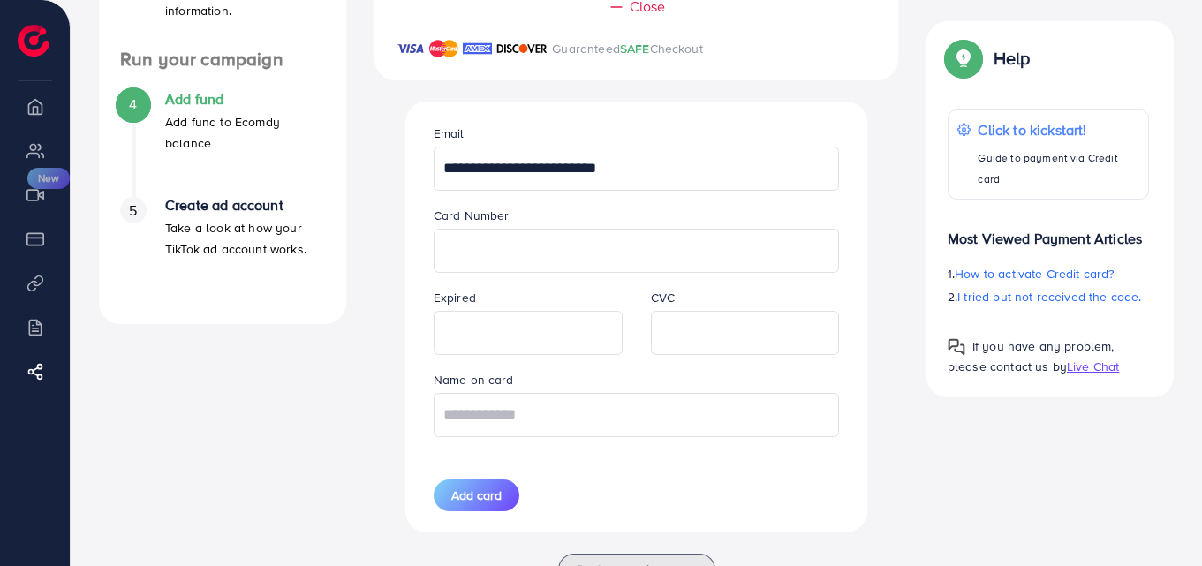
scroll to position [539, 0]
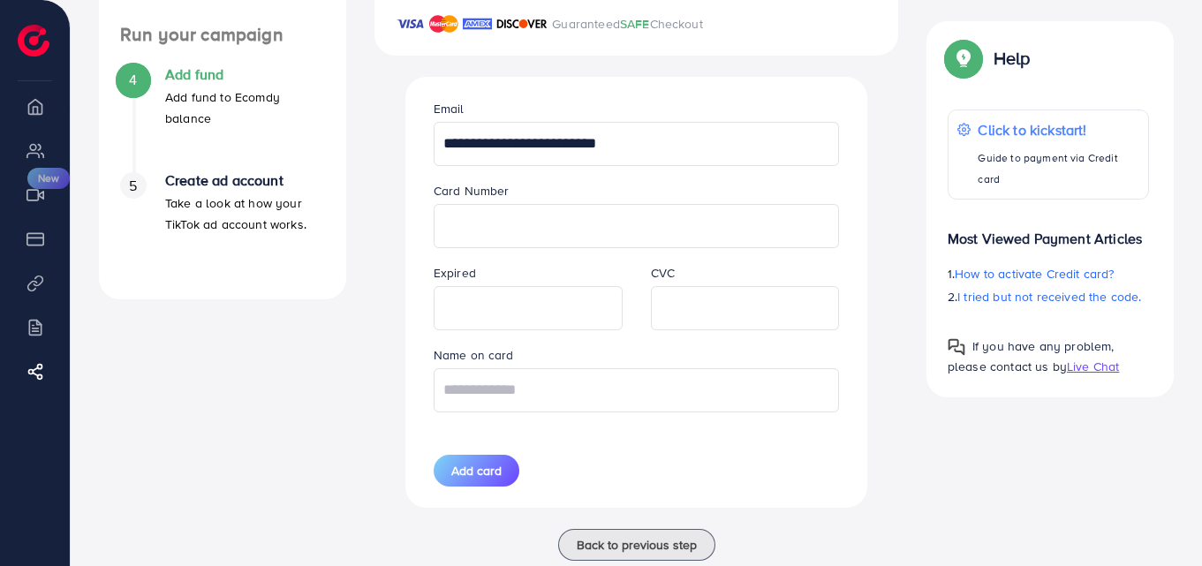
click at [912, 443] on div "A quick setup guide for your business. Get started Active 14 days free trial FR…" at bounding box center [636, 76] width 1103 height 1011
click at [698, 401] on input "text" at bounding box center [637, 390] width 406 height 44
type input "**********"
click at [462, 487] on button "Add card" at bounding box center [477, 471] width 86 height 32
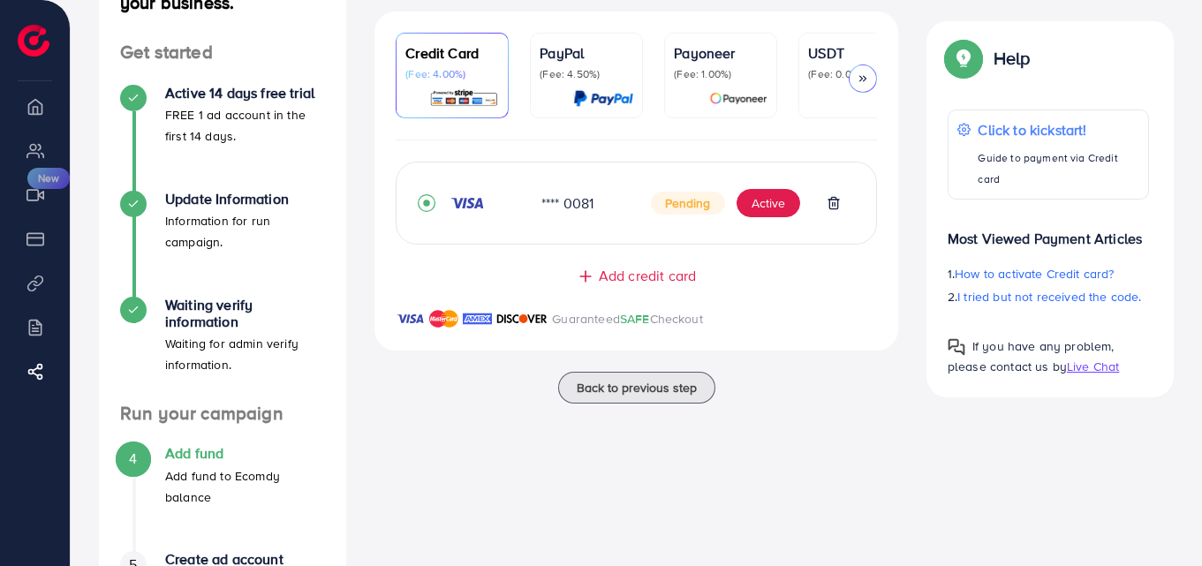
scroll to position [156, 0]
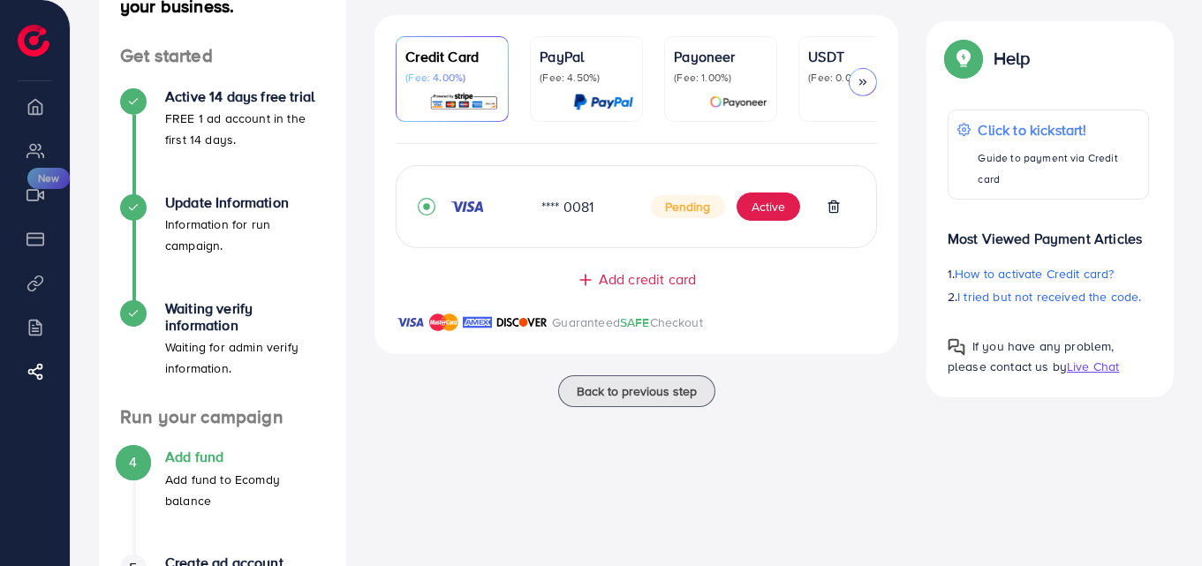
click at [575, 86] on div "PayPal (Fee: 4.50%)" at bounding box center [587, 79] width 94 height 66
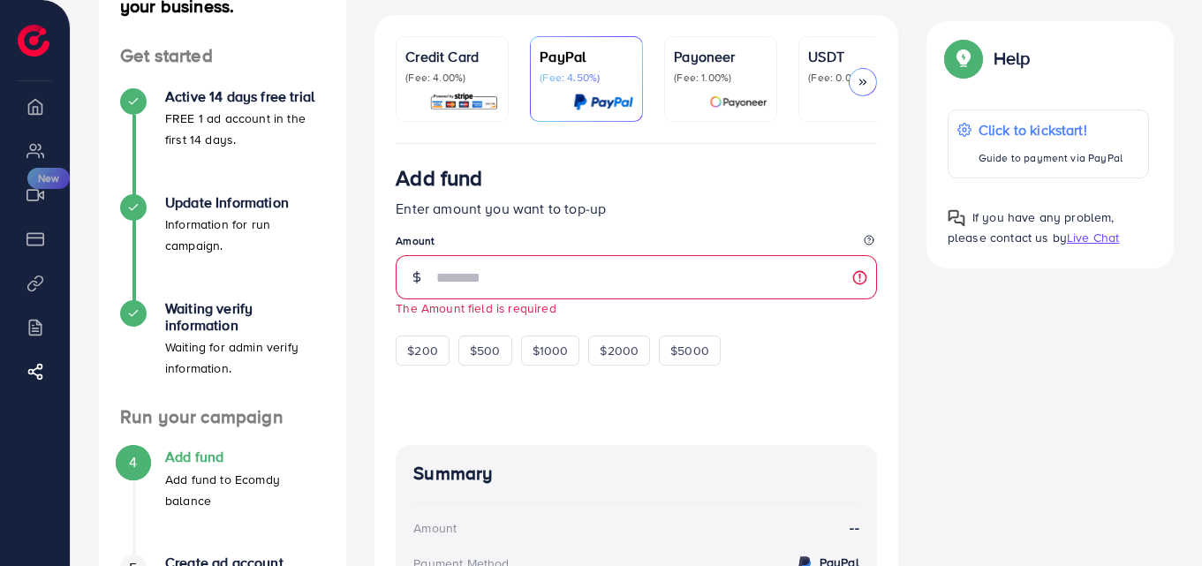
click at [399, 285] on div at bounding box center [417, 277] width 42 height 44
click at [366, 307] on div "Credit Card (Fee: 4.00%) PayPal (Fee: 4.50%) Payoneer (Fee: 1.00%) USDT (Fee: 0…" at bounding box center [636, 396] width 552 height 763
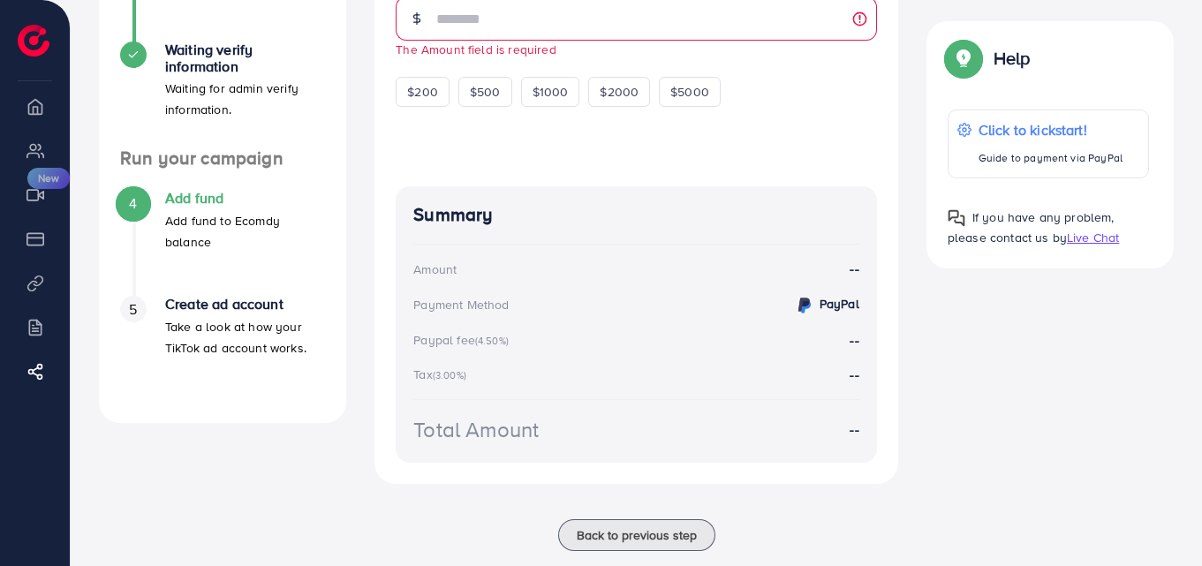
scroll to position [431, 0]
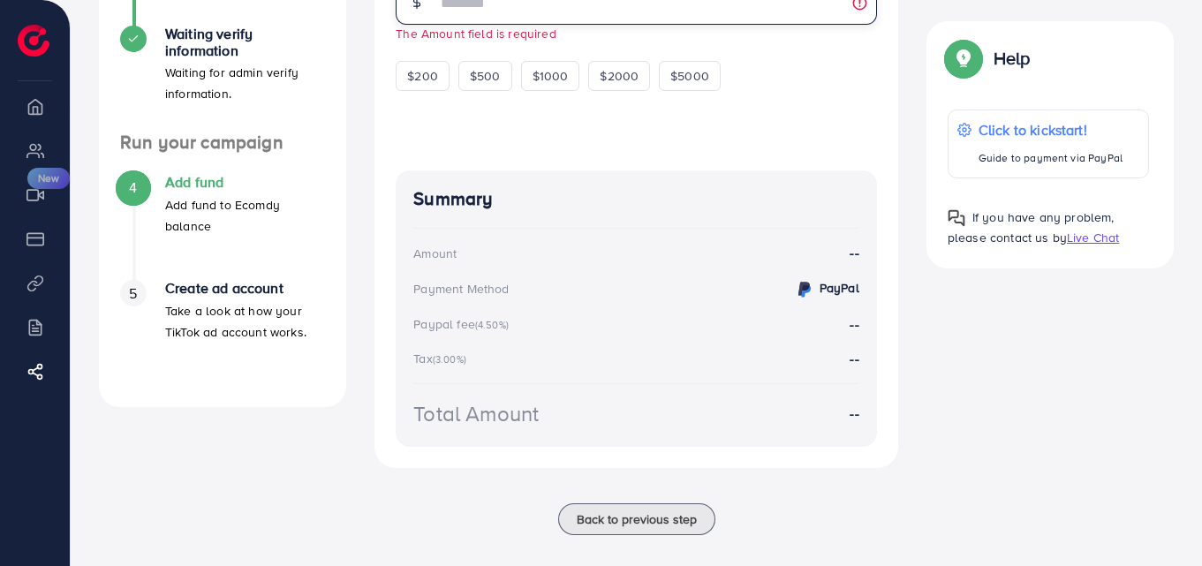
click at [537, 16] on input "number" at bounding box center [656, 3] width 441 height 44
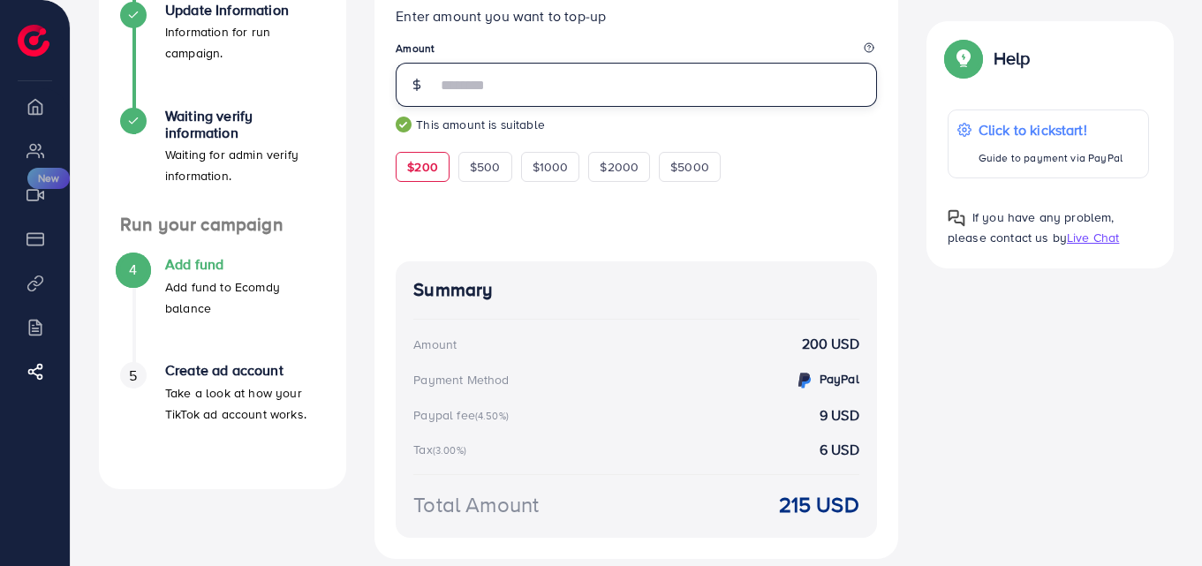
scroll to position [342, 0]
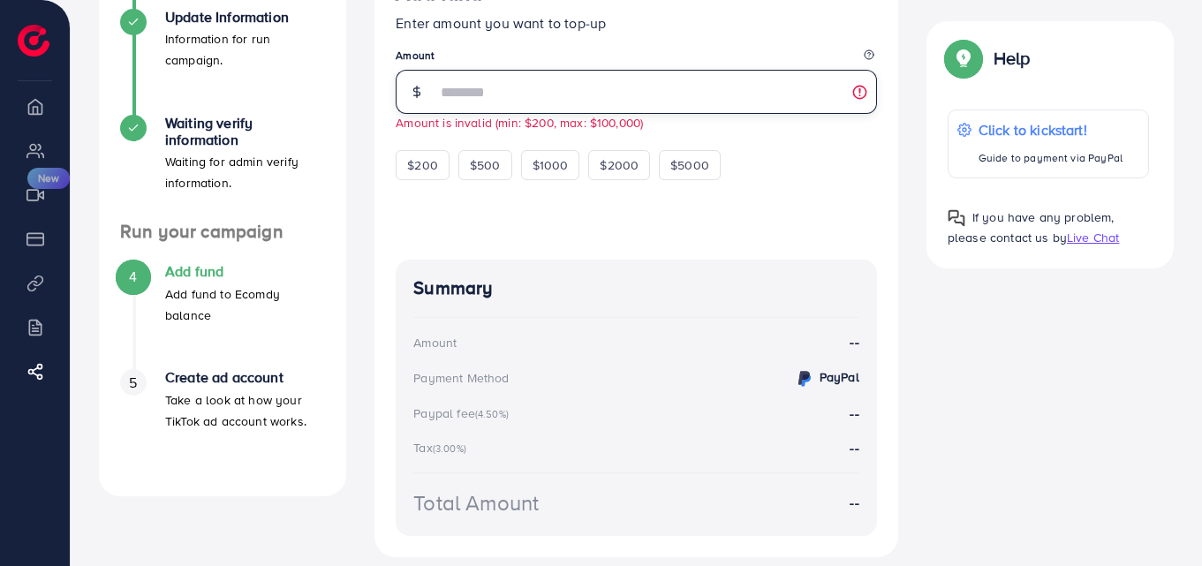
type input "*"
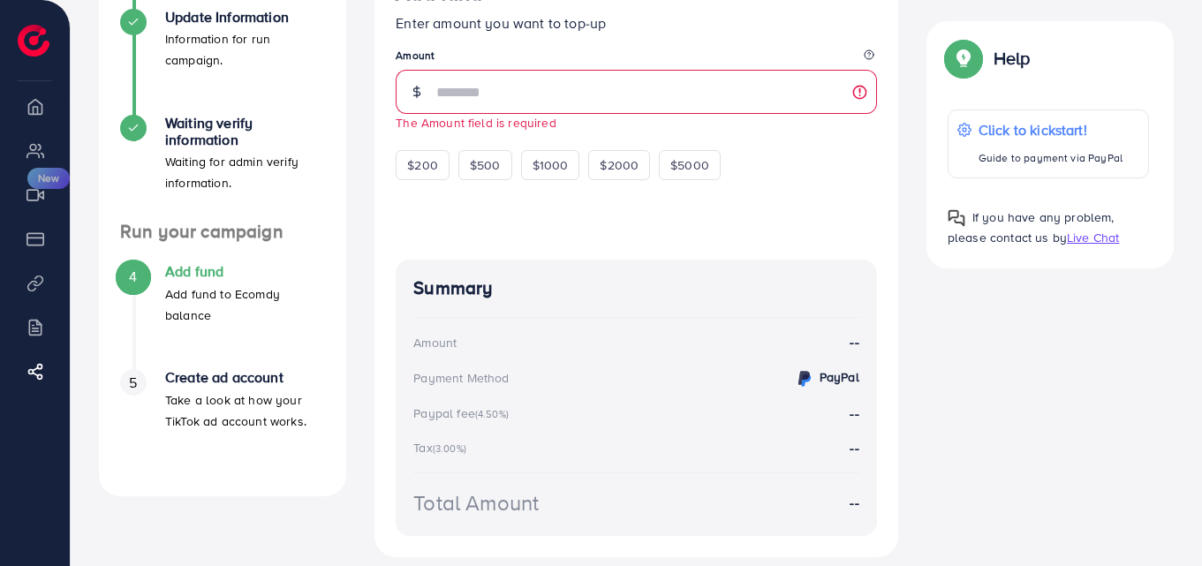
click at [367, 173] on div "Credit Card (Fee: 4.00%) PayPal (Fee: 4.50%) Payoneer (Fee: 1.00%) USDT (Fee: 0…" at bounding box center [636, 211] width 552 height 763
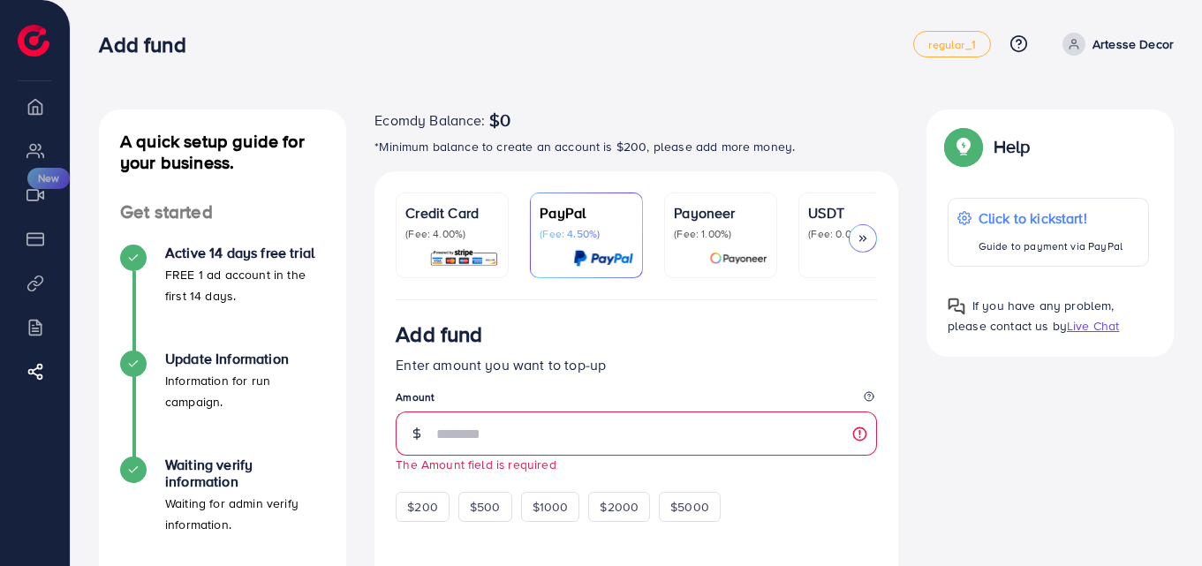
click at [430, 236] on p "(Fee: 4.00%)" at bounding box center [452, 234] width 94 height 14
